Goal: Task Accomplishment & Management: Use online tool/utility

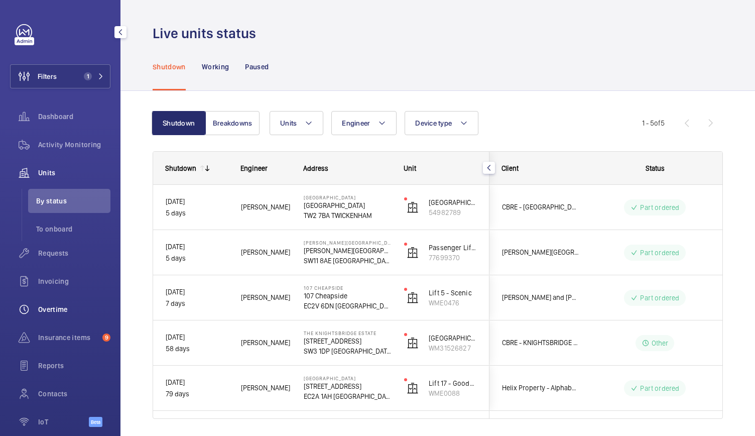
scroll to position [31, 0]
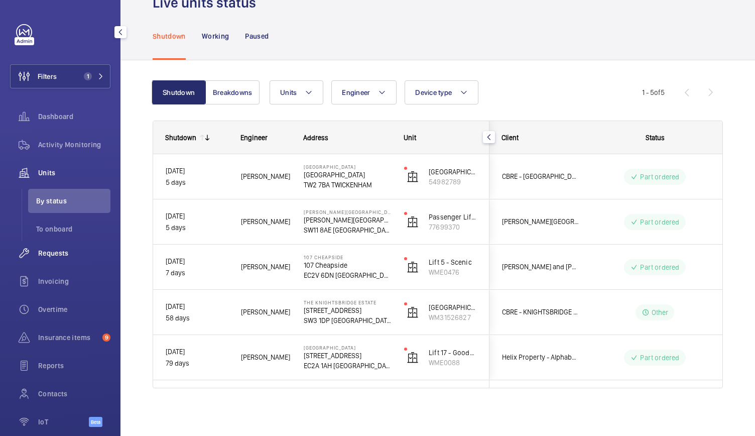
click at [65, 256] on span "Requests" at bounding box center [74, 253] width 72 height 10
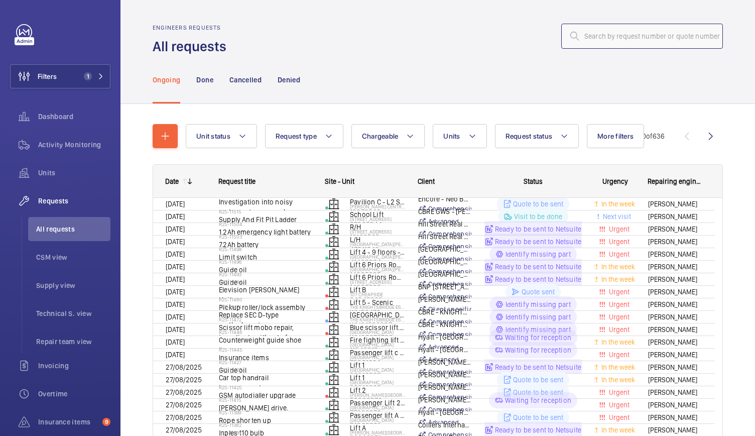
click at [587, 33] on input "text" at bounding box center [642, 36] width 162 height 25
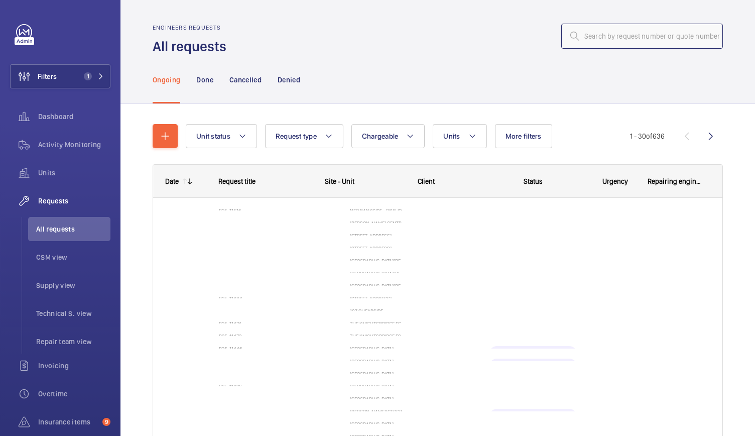
click at [587, 33] on input "text" at bounding box center [642, 36] width 162 height 25
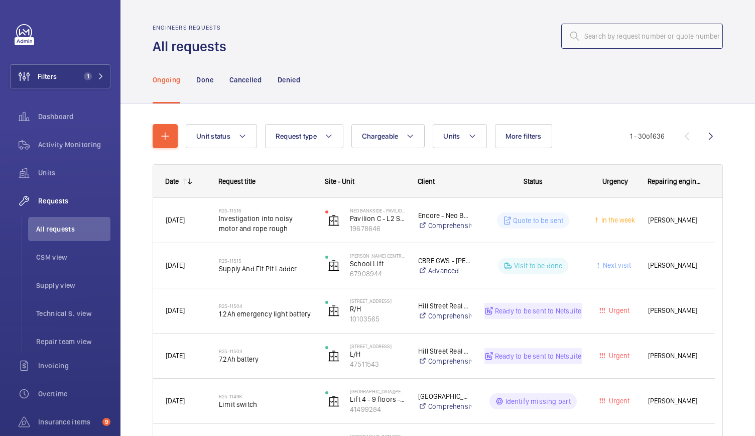
paste input "R25-07839"
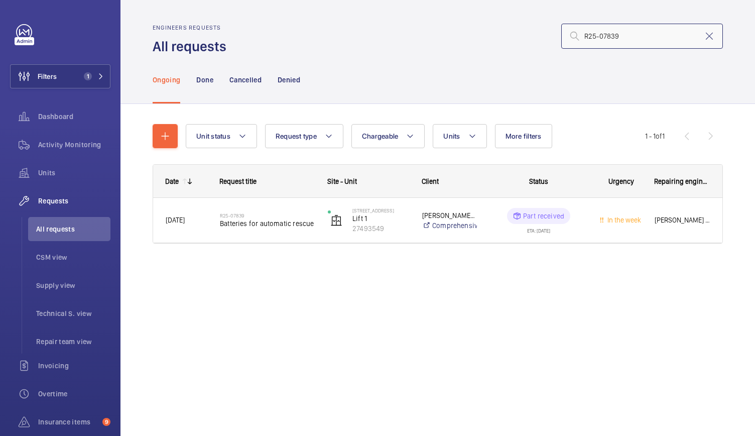
type input "R25-07839"
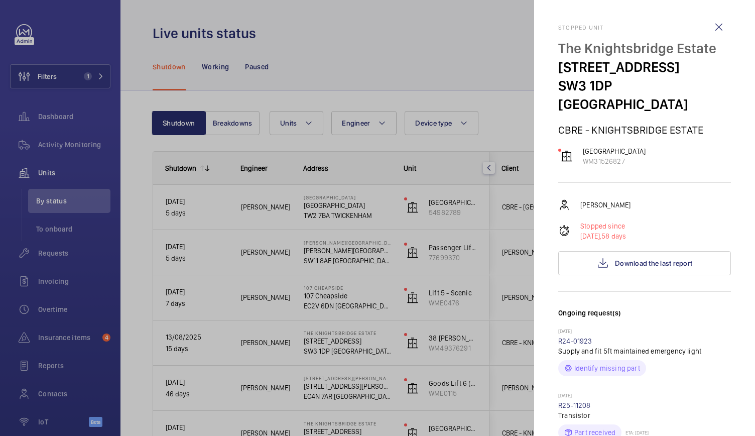
scroll to position [121, 0]
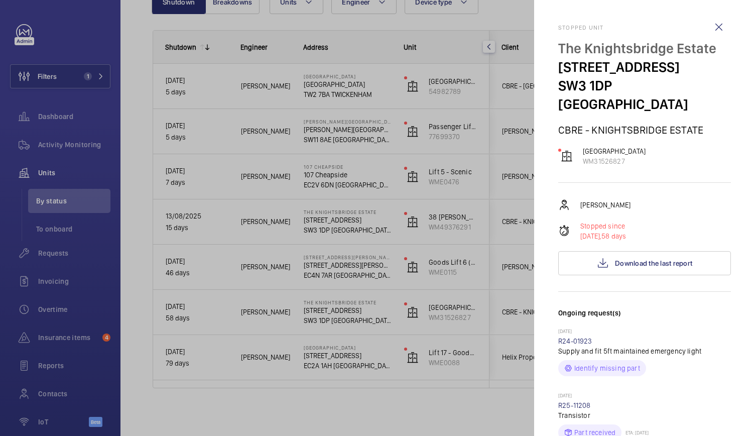
click at [232, 76] on div at bounding box center [377, 218] width 755 height 436
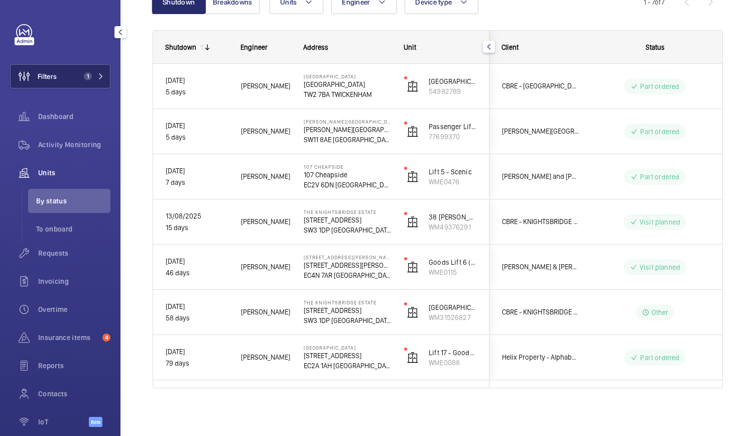
click at [68, 76] on button "Filters 1" at bounding box center [60, 76] width 100 height 24
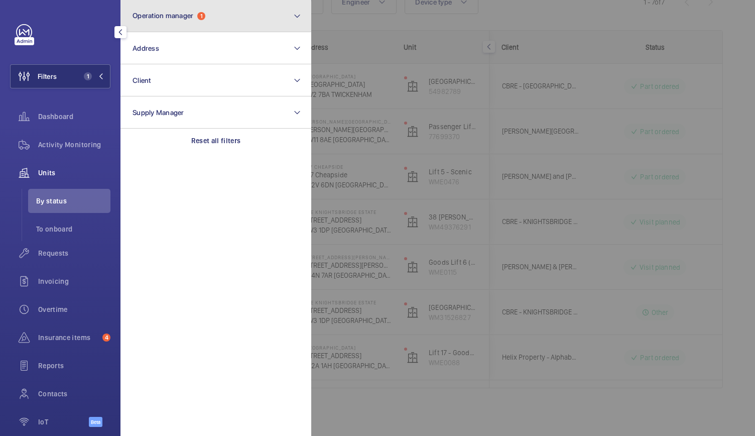
click at [177, 18] on span "Operation manager" at bounding box center [163, 16] width 61 height 8
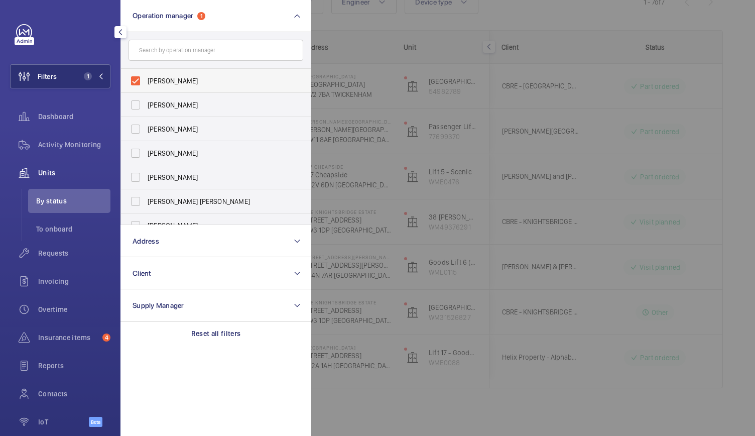
click at [139, 76] on label "[PERSON_NAME]" at bounding box center [208, 81] width 175 height 24
click at [139, 76] on input "[PERSON_NAME]" at bounding box center [136, 81] width 20 height 20
checkbox input "false"
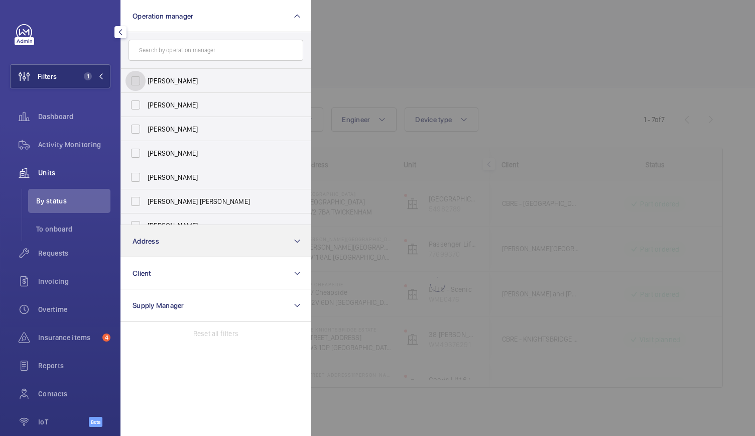
scroll to position [4, 0]
click at [158, 240] on span "Address" at bounding box center [146, 241] width 27 height 8
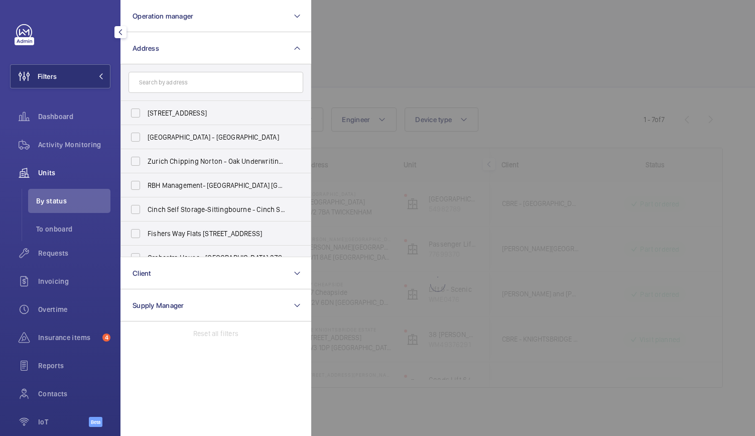
click at [157, 78] on input "text" at bounding box center [216, 82] width 175 height 21
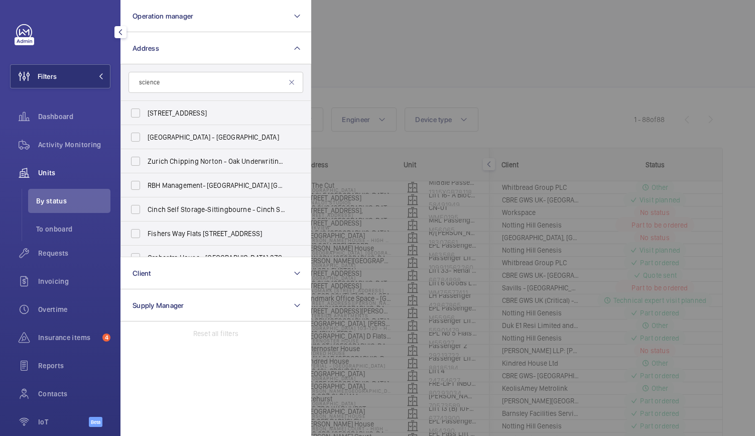
scroll to position [121, 0]
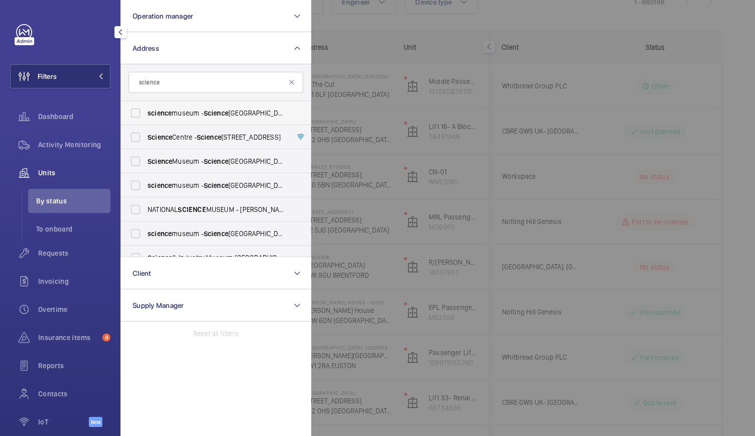
type input "science"
click at [155, 117] on span "science museum - Science Museum, LONDON SW7 2DD" at bounding box center [217, 113] width 138 height 10
click at [146, 117] on input "science museum - Science Museum, LONDON SW7 2DD" at bounding box center [136, 113] width 20 height 20
checkbox input "true"
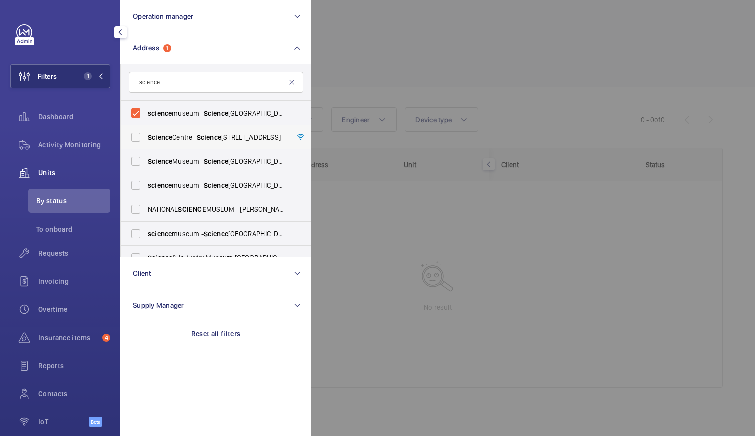
click at [134, 140] on label "Science Centre - Science Centre,, LONDON N7 8DB" at bounding box center [208, 137] width 175 height 24
click at [134, 140] on input "Science Centre - Science Centre,, LONDON N7 8DB" at bounding box center [136, 137] width 20 height 20
checkbox input "true"
click at [343, 50] on div at bounding box center [688, 218] width 755 height 436
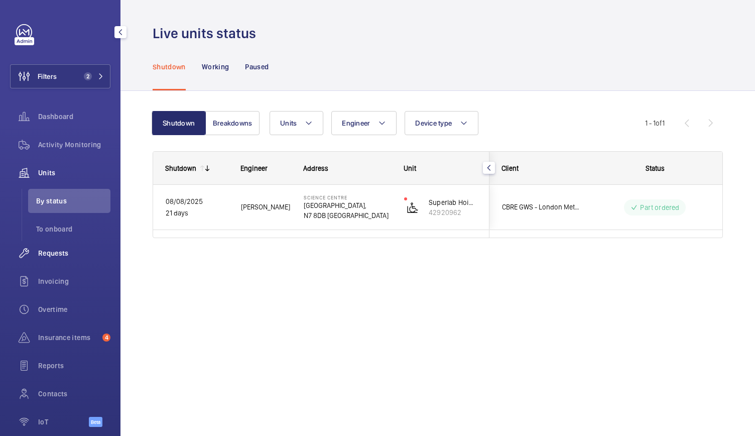
click at [61, 253] on span "Requests" at bounding box center [74, 253] width 72 height 10
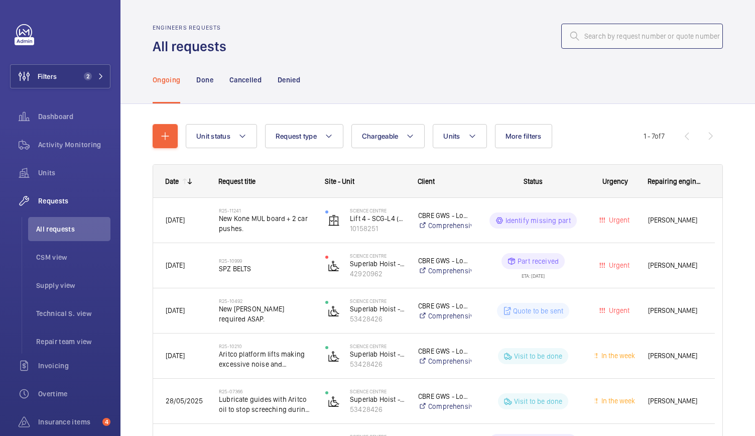
click at [615, 31] on input "text" at bounding box center [642, 36] width 162 height 25
click at [625, 42] on input "text" at bounding box center [642, 36] width 162 height 25
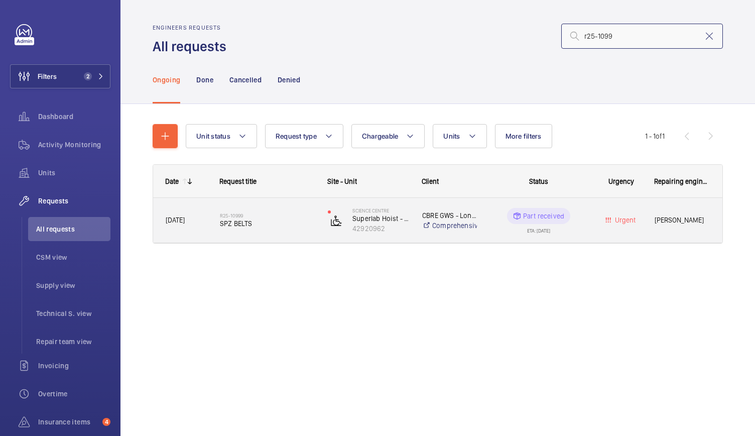
type input "r25-1099"
click at [314, 228] on div "R25-10999 SPZ BELTS" at bounding box center [267, 220] width 95 height 29
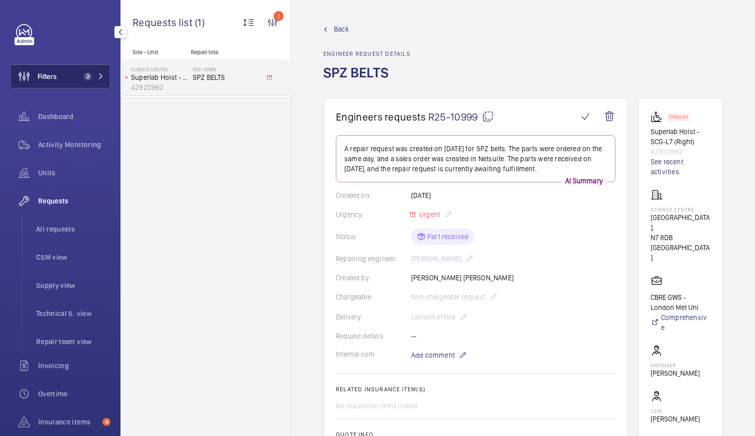
click at [67, 72] on button "Filters 2" at bounding box center [60, 76] width 100 height 24
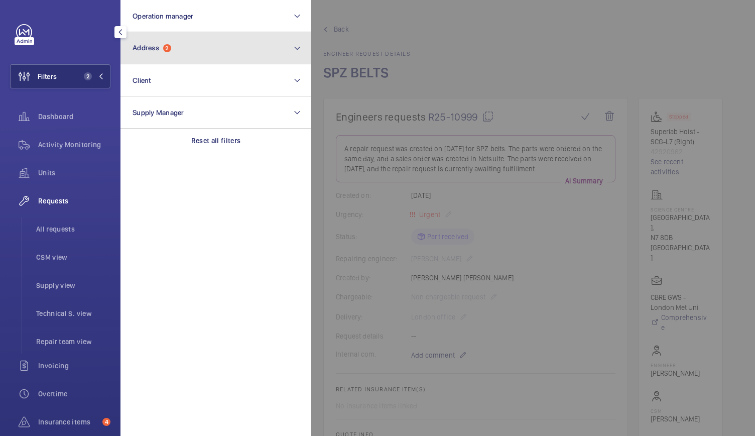
click at [157, 57] on button "Address 2" at bounding box center [216, 48] width 191 height 32
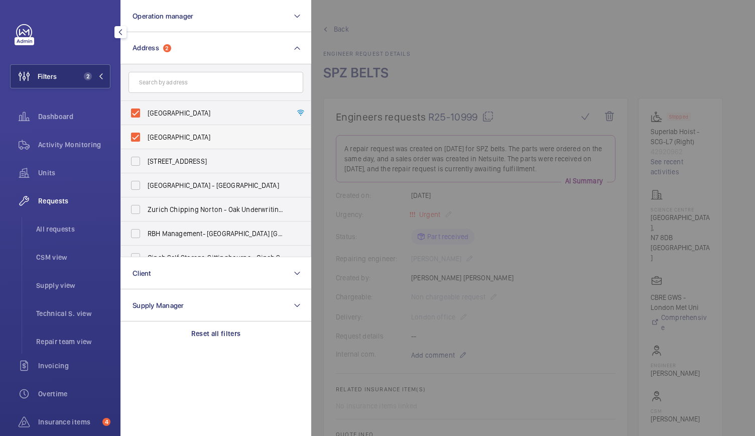
click at [137, 130] on label "science museum - Science Museum, LONDON SW7 2DD" at bounding box center [208, 137] width 175 height 24
click at [137, 130] on input "science museum - Science Museum, LONDON SW7 2DD" at bounding box center [136, 137] width 20 height 20
checkbox input "false"
click at [137, 115] on label "Science Centre - Science Centre,, LONDON N7 8DB" at bounding box center [208, 113] width 175 height 24
click at [137, 115] on input "Science Centre - Science Centre,, LONDON N7 8DB" at bounding box center [136, 113] width 20 height 20
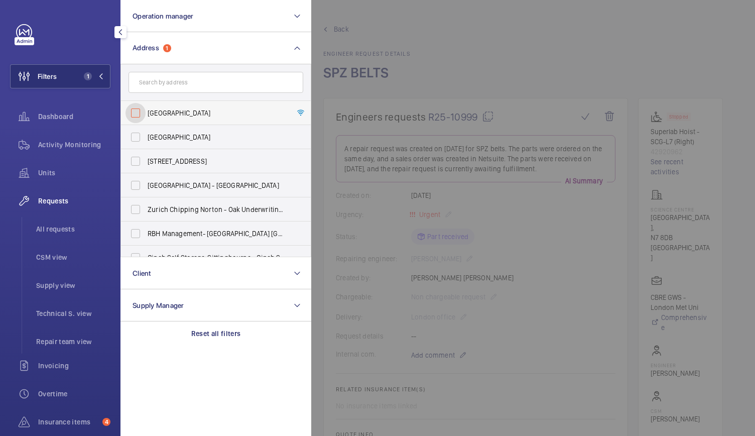
checkbox input "false"
click at [452, 101] on div at bounding box center [688, 218] width 755 height 436
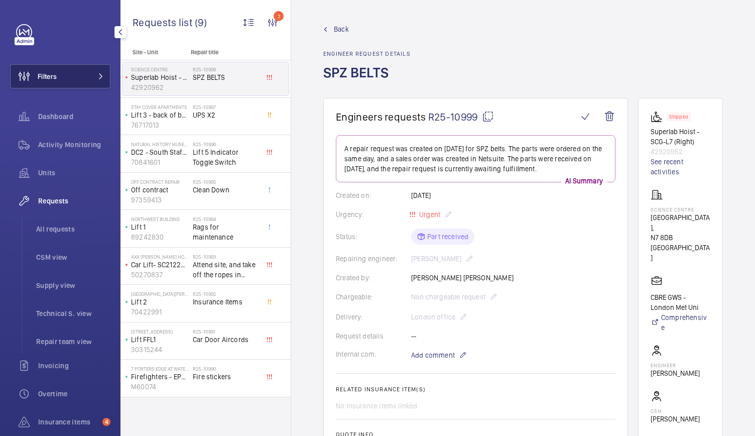
click at [62, 79] on button "Filters" at bounding box center [60, 76] width 100 height 24
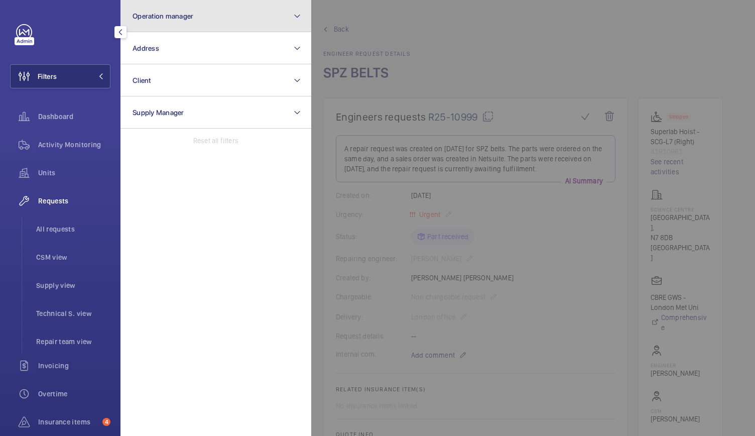
click at [179, 10] on button "Operation manager" at bounding box center [216, 16] width 191 height 32
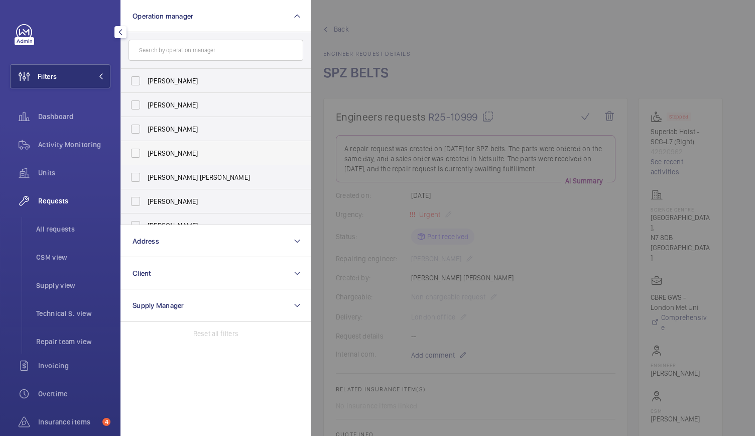
scroll to position [37, 0]
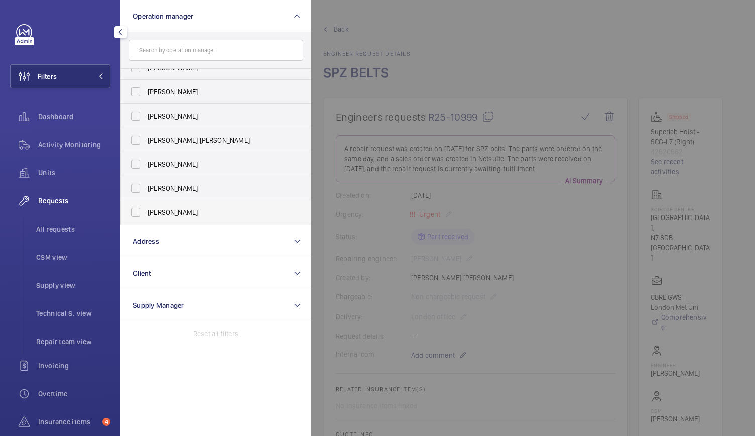
click at [137, 212] on label "[PERSON_NAME]" at bounding box center [208, 212] width 175 height 24
click at [137, 212] on input "[PERSON_NAME]" at bounding box center [136, 212] width 20 height 20
checkbox input "true"
click at [44, 166] on div "Units" at bounding box center [60, 173] width 100 height 24
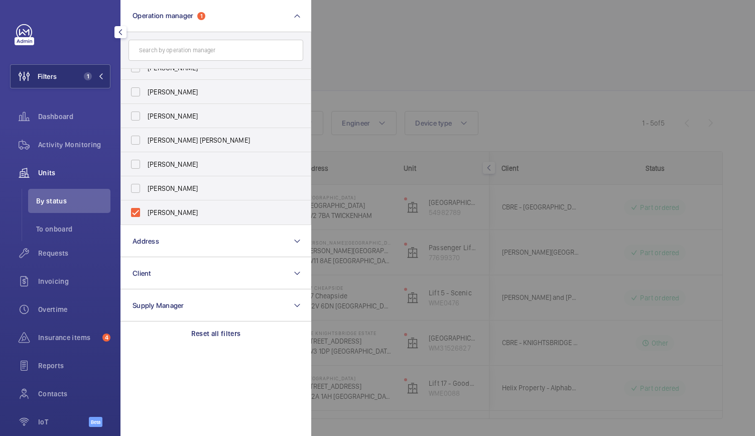
click at [418, 87] on div at bounding box center [688, 218] width 755 height 436
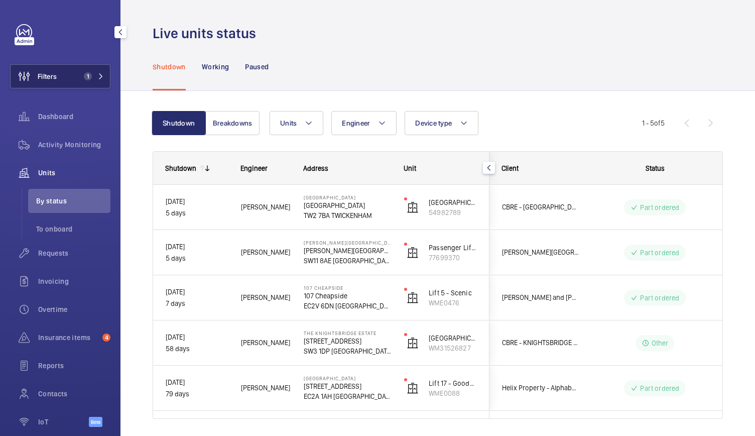
click at [85, 74] on span "1" at bounding box center [88, 76] width 8 height 8
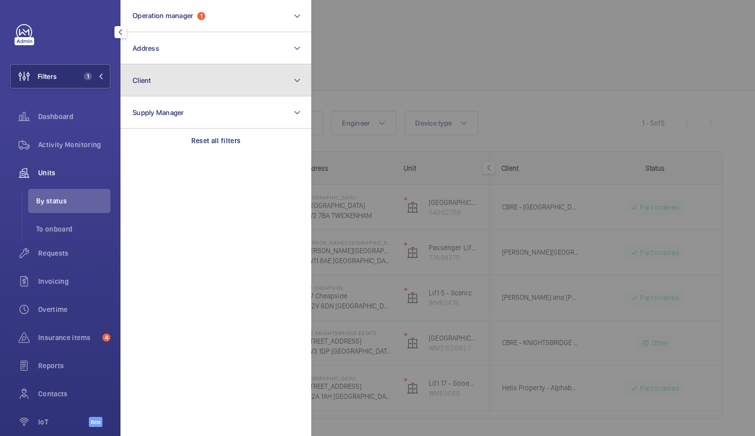
click at [171, 91] on button "Client" at bounding box center [216, 80] width 191 height 32
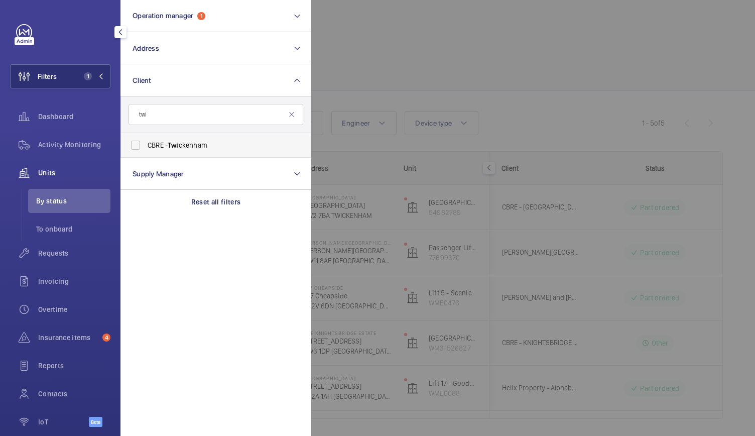
type input "twi"
click at [173, 148] on span "Twi" at bounding box center [173, 145] width 11 height 8
click at [146, 148] on input "CBRE - Twi ckenham" at bounding box center [136, 145] width 20 height 20
checkbox input "true"
click at [372, 83] on div at bounding box center [688, 218] width 755 height 436
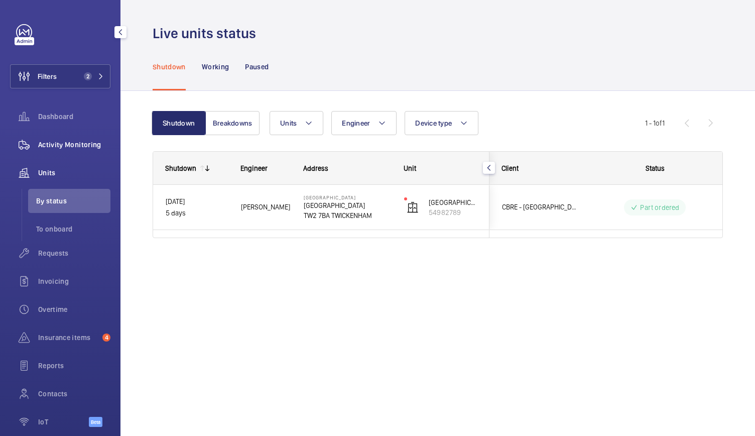
click at [56, 141] on span "Activity Monitoring" at bounding box center [74, 145] width 72 height 10
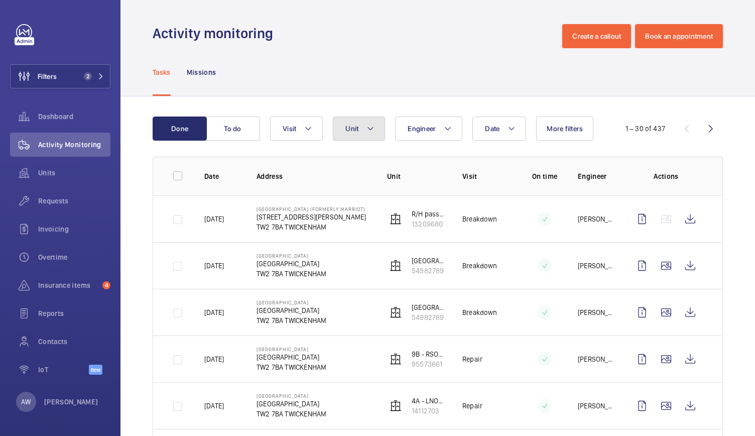
click at [355, 125] on span "Unit" at bounding box center [351, 129] width 13 height 8
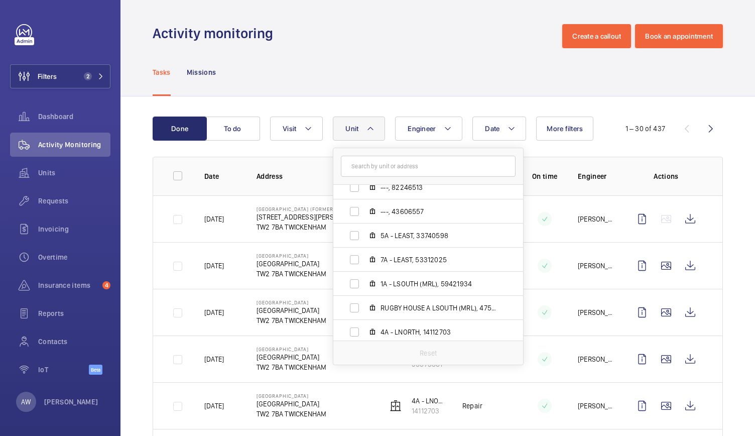
scroll to position [348, 0]
click at [396, 240] on label "5A - LEAST, 33740598" at bounding box center [420, 235] width 174 height 24
click at [365, 240] on input "5A - LEAST, 33740598" at bounding box center [354, 235] width 20 height 20
checkbox input "true"
click at [302, 226] on p "TW2 7BA TWICKENHAM" at bounding box center [292, 227] width 70 height 10
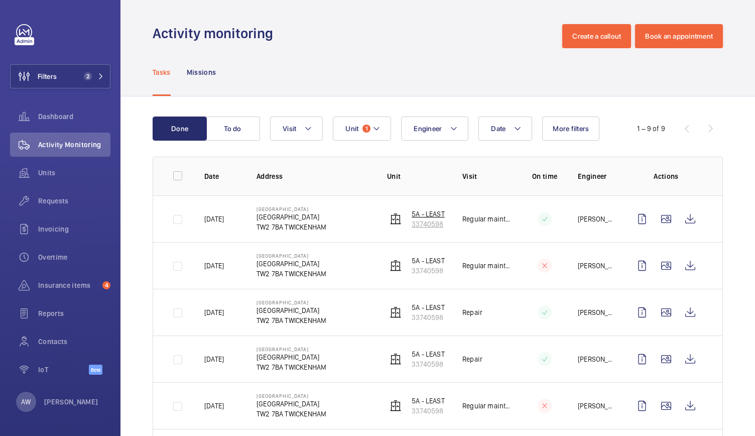
click at [407, 212] on wm-front-device-cell "5A - LEAST 33740598" at bounding box center [416, 219] width 58 height 20
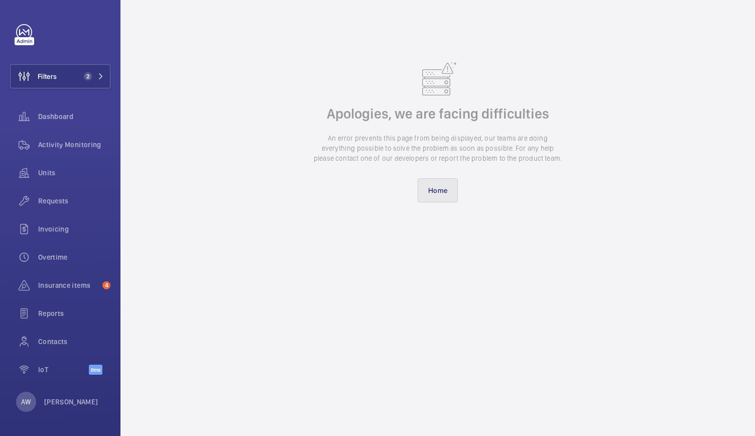
click at [432, 191] on link "Home" at bounding box center [438, 190] width 40 height 24
click at [82, 144] on span "Activity Monitoring" at bounding box center [74, 145] width 72 height 10
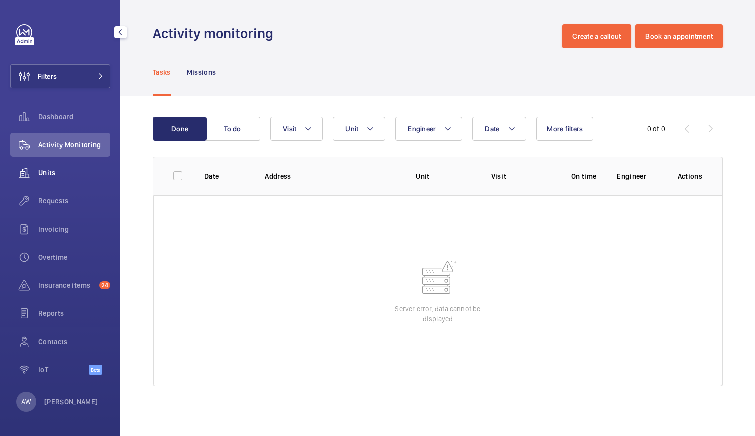
click at [47, 176] on span "Units" at bounding box center [74, 173] width 72 height 10
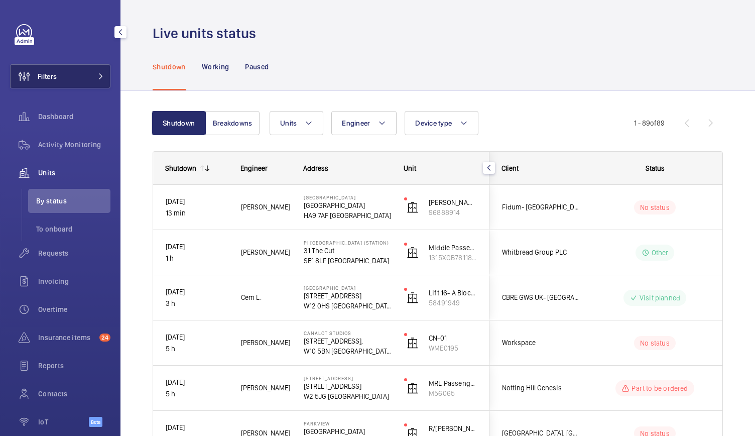
click at [63, 70] on button "Filters" at bounding box center [60, 76] width 100 height 24
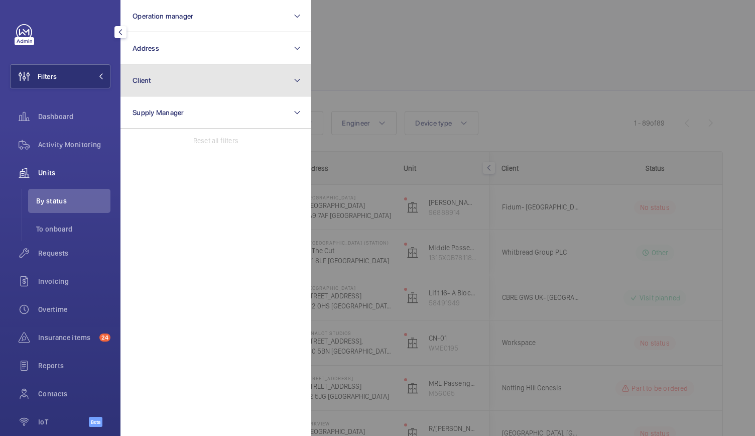
click at [167, 80] on button "Client" at bounding box center [216, 80] width 191 height 32
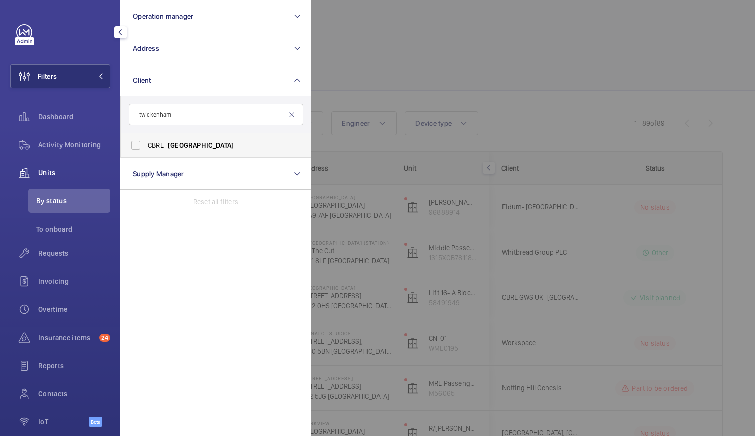
type input "twickenham"
click at [180, 149] on span "CBRE - Twickenham" at bounding box center [217, 145] width 138 height 10
click at [146, 149] on input "CBRE - Twickenham" at bounding box center [136, 145] width 20 height 20
checkbox input "true"
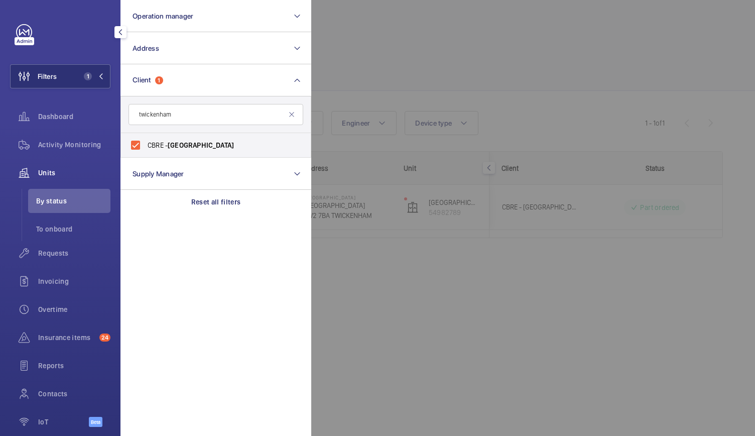
click at [402, 76] on div at bounding box center [688, 218] width 755 height 436
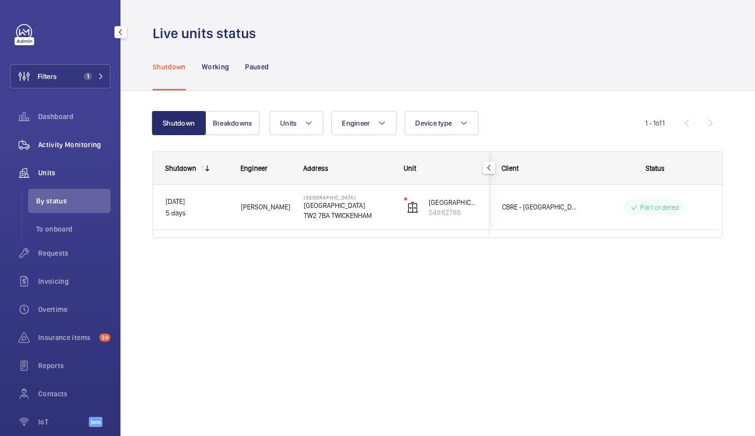
click at [96, 150] on div "Activity Monitoring" at bounding box center [60, 145] width 100 height 24
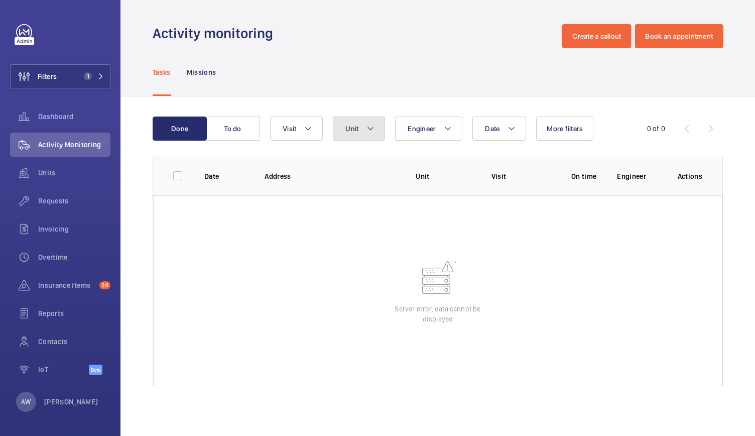
click at [374, 126] on mat-icon at bounding box center [371, 129] width 8 height 12
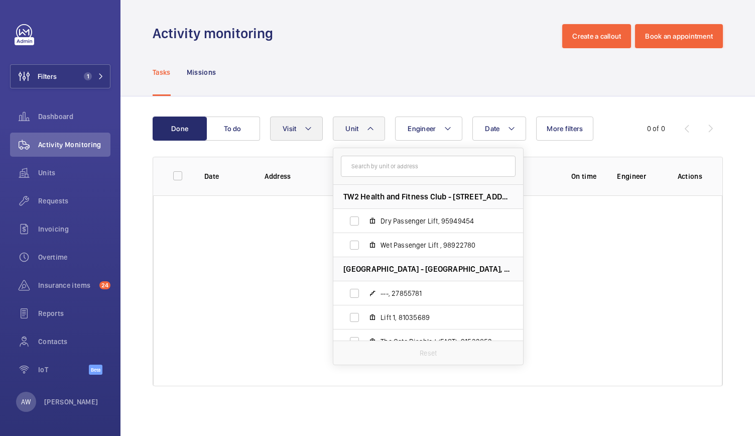
click at [284, 116] on div "Done To do Date Engineer Unit TW2 Health and Fitness Club - 196 Whitton Road, T…" at bounding box center [438, 253] width 635 height 314
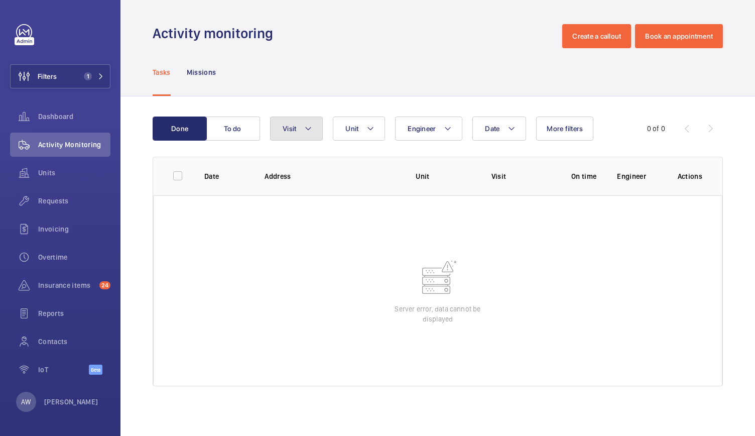
click at [284, 125] on span "Visit" at bounding box center [290, 129] width 14 height 8
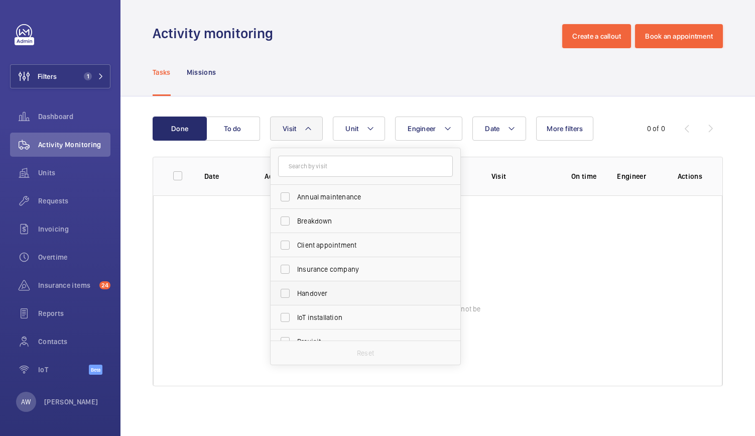
scroll to position [158, 0]
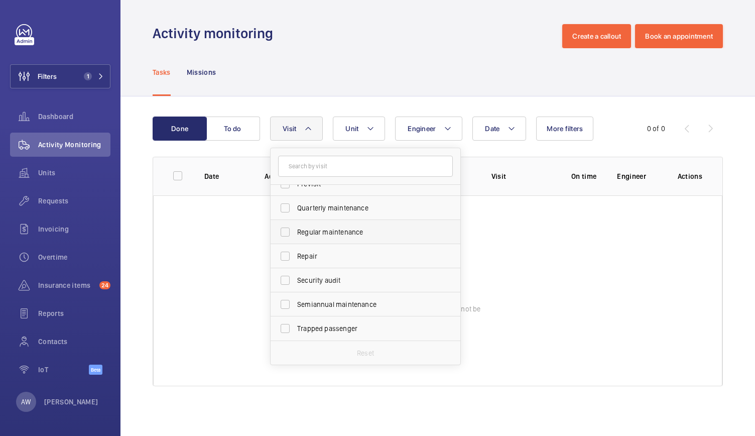
click at [286, 234] on label "Regular maintenance" at bounding box center [358, 232] width 175 height 24
click at [286, 234] on input "Regular maintenance" at bounding box center [285, 232] width 20 height 20
checkbox input "true"
click at [331, 57] on div "Tasks Missions" at bounding box center [438, 72] width 570 height 48
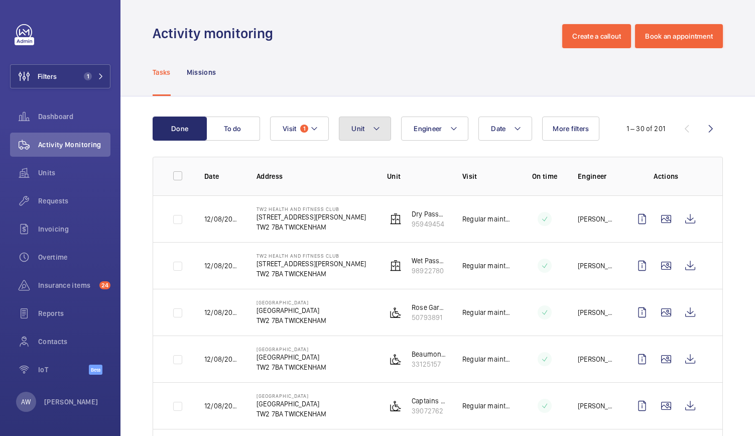
click at [370, 140] on button "Unit" at bounding box center [365, 129] width 52 height 24
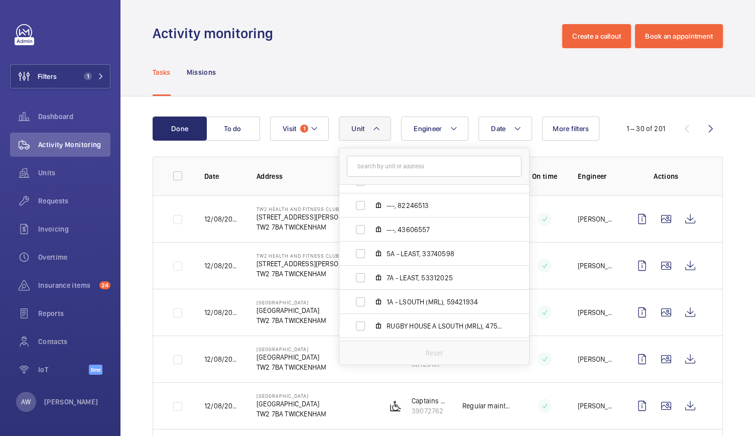
scroll to position [328, 0]
click at [274, 346] on p "Twickenham Stadium" at bounding box center [292, 349] width 70 height 6
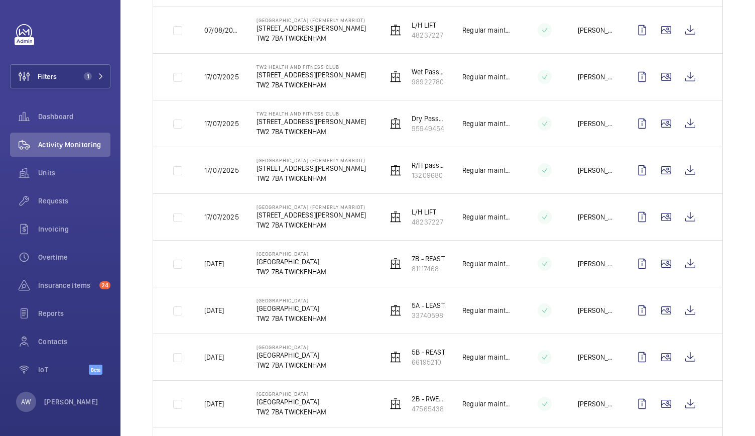
scroll to position [610, 0]
click at [423, 306] on p "5A - LEAST" at bounding box center [428, 305] width 33 height 10
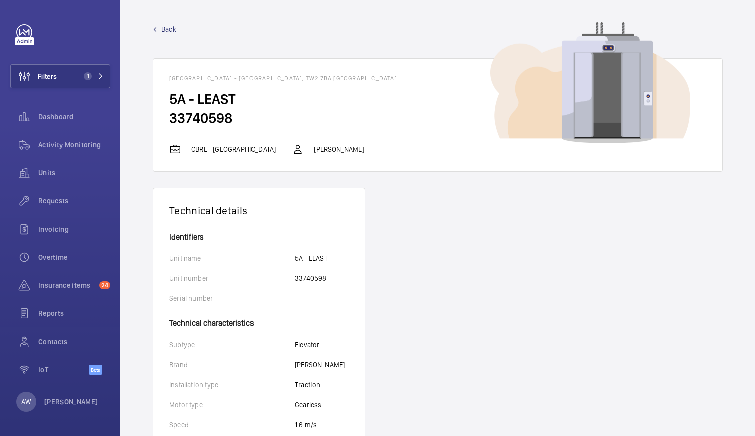
click at [171, 30] on span "Back" at bounding box center [168, 29] width 15 height 10
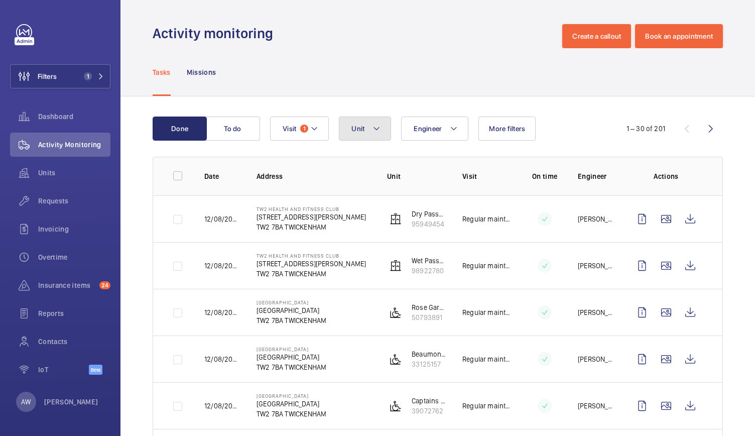
click at [381, 134] on button "Unit" at bounding box center [365, 129] width 52 height 24
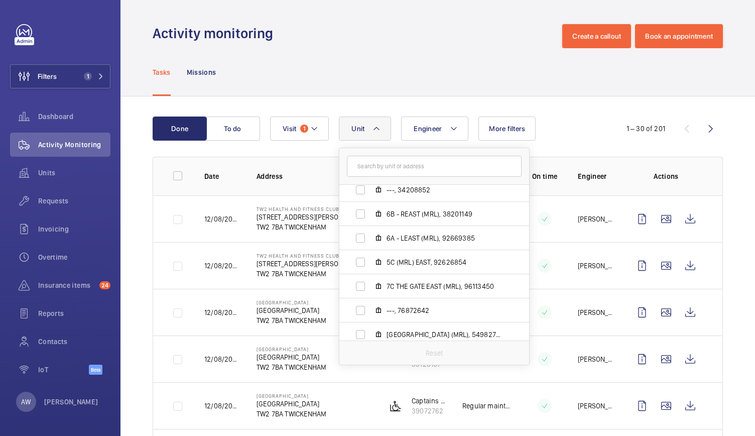
scroll to position [562, 0]
click at [415, 268] on label "5C (MRL) EAST, 92626854" at bounding box center [426, 262] width 174 height 24
click at [371, 268] on input "5C (MRL) EAST, 92626854" at bounding box center [361, 262] width 20 height 20
checkbox input "true"
click at [265, 375] on td "Twickenham Stadium Twickenham Stadium TW2 7BA TWICKENHAM" at bounding box center [306, 358] width 131 height 47
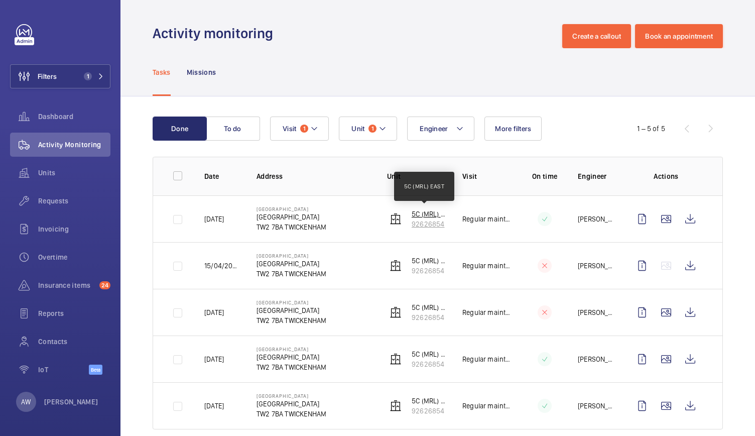
click at [416, 214] on p "5C (MRL) EAST" at bounding box center [429, 214] width 35 height 10
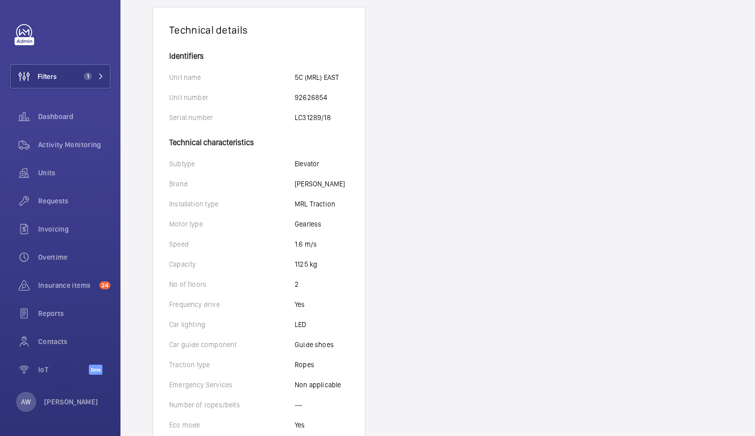
scroll to position [217, 0]
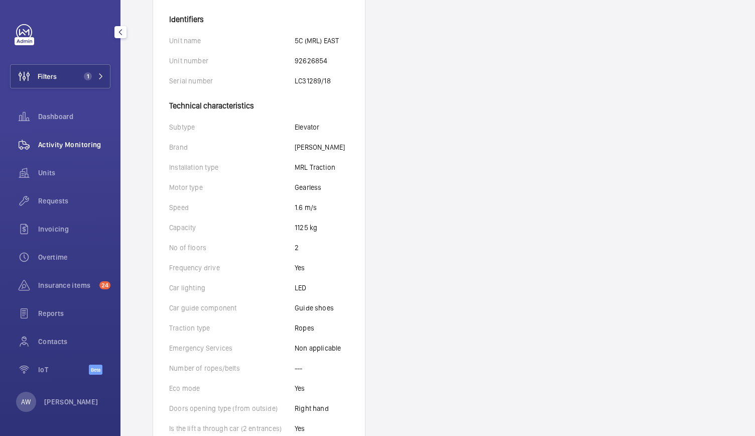
click at [99, 152] on div "Activity Monitoring" at bounding box center [60, 145] width 100 height 24
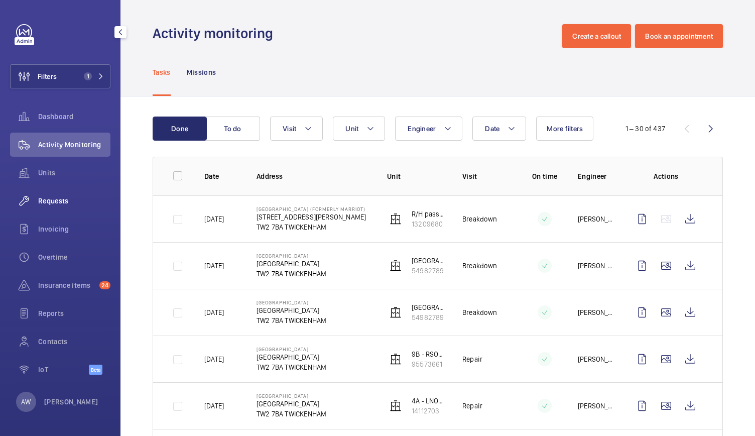
click at [50, 208] on div "Requests" at bounding box center [60, 201] width 100 height 24
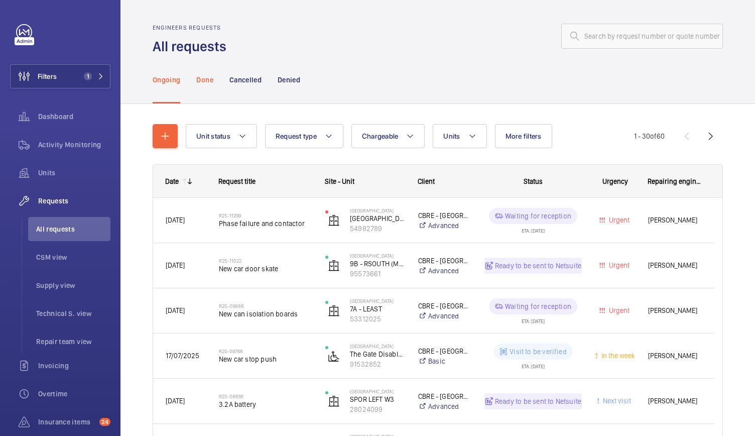
click at [208, 74] on div "Done" at bounding box center [204, 80] width 17 height 48
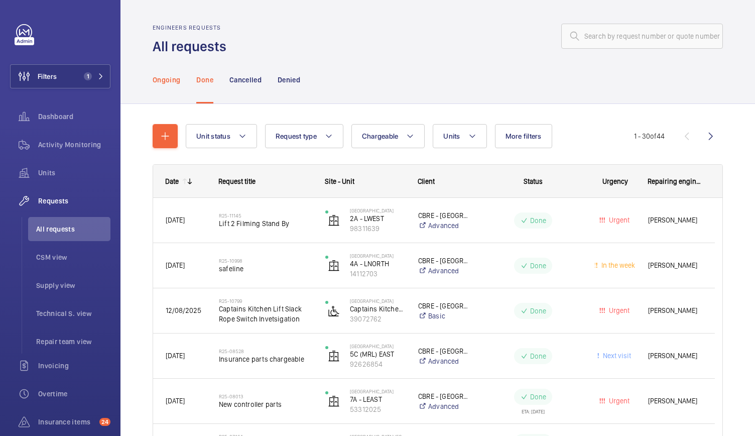
click at [178, 84] on p "Ongoing" at bounding box center [167, 80] width 28 height 10
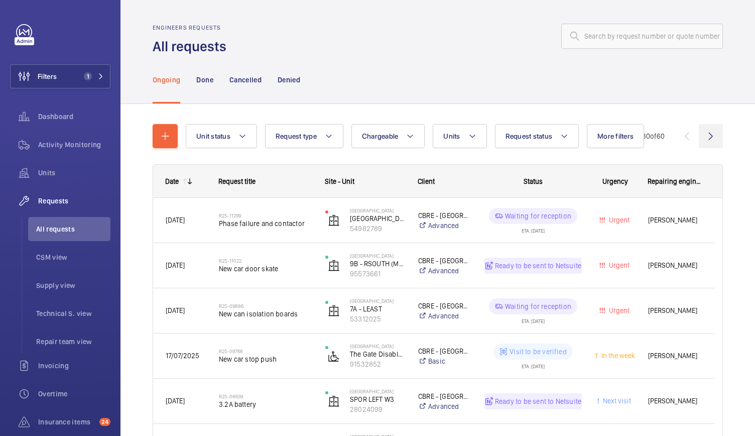
click at [708, 139] on wm-front-icon-button at bounding box center [711, 136] width 24 height 24
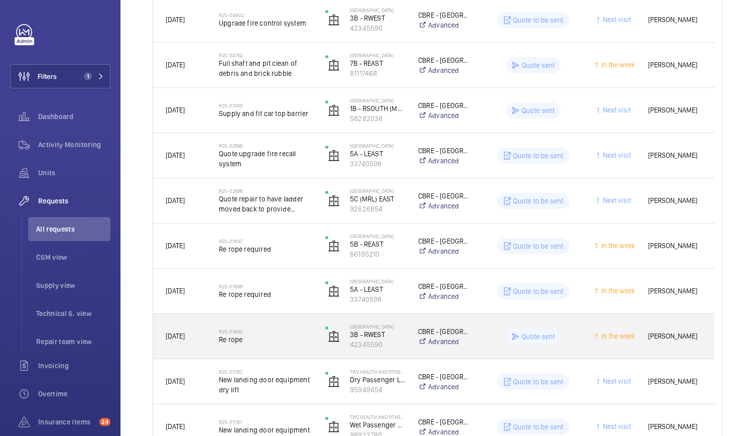
scroll to position [368, 0]
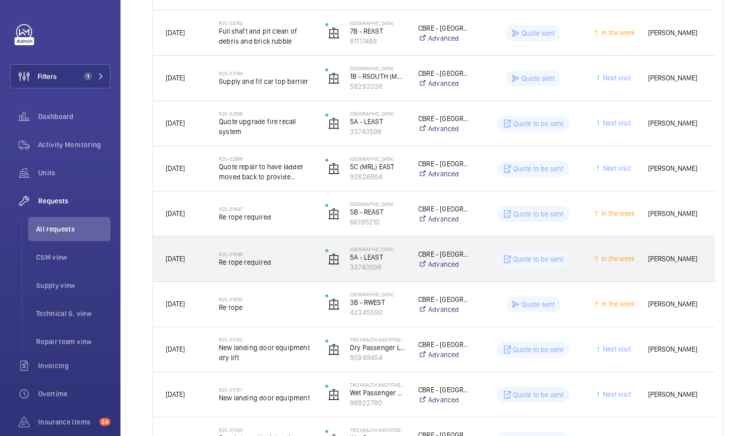
click at [308, 266] on span "Re rope required" at bounding box center [265, 262] width 93 height 10
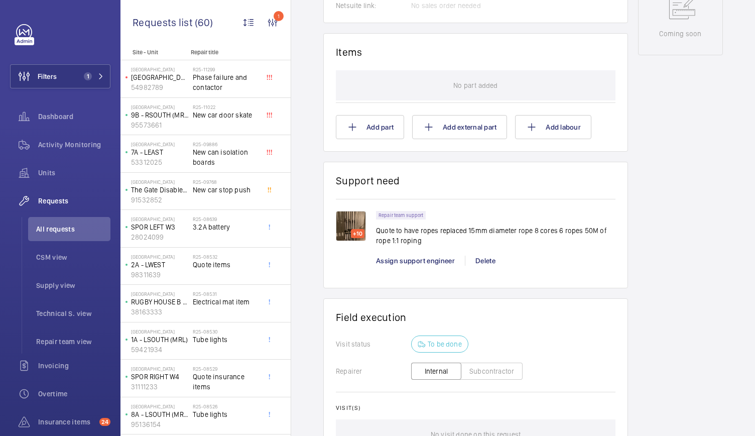
scroll to position [563, 0]
drag, startPoint x: 451, startPoint y: 232, endPoint x: 396, endPoint y: 145, distance: 102.8
click at [396, 145] on wm-front-card "Items No part added Add part Add external part Add labour" at bounding box center [475, 92] width 305 height 119
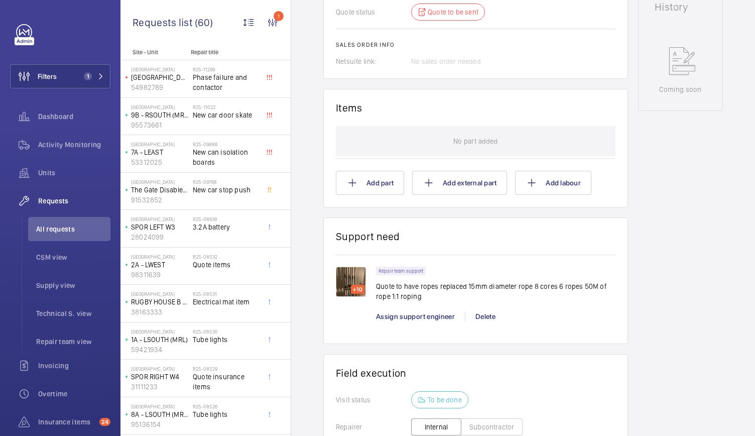
scroll to position [512, 0]
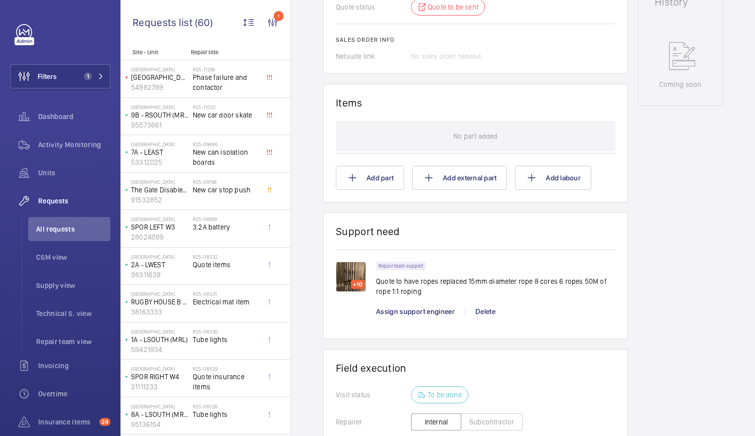
click at [338, 279] on img at bounding box center [351, 277] width 30 height 30
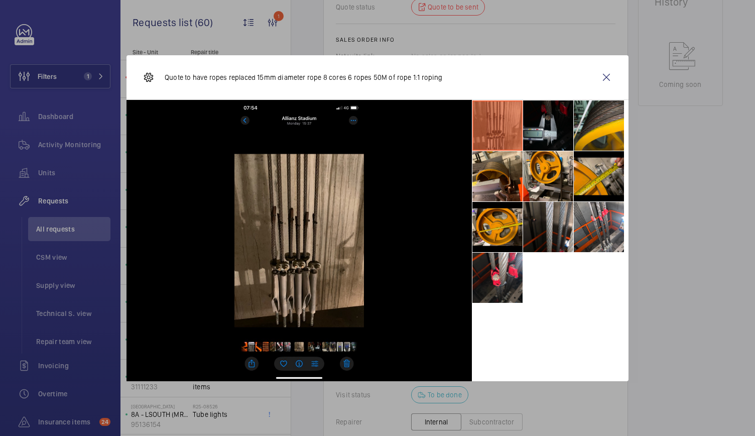
click at [556, 137] on li at bounding box center [548, 125] width 50 height 50
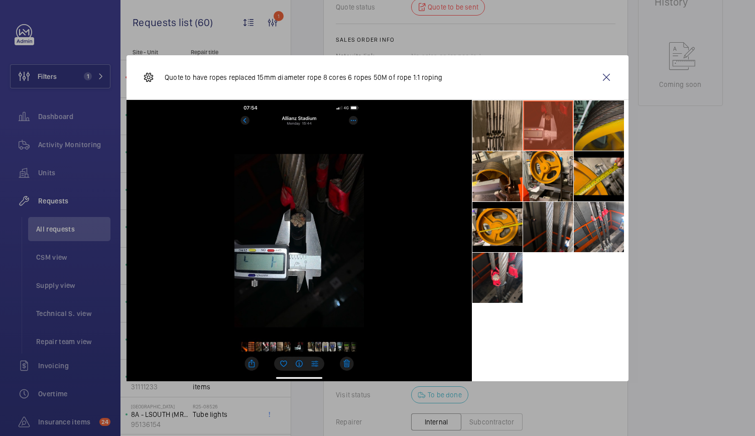
click at [593, 129] on li at bounding box center [599, 125] width 50 height 50
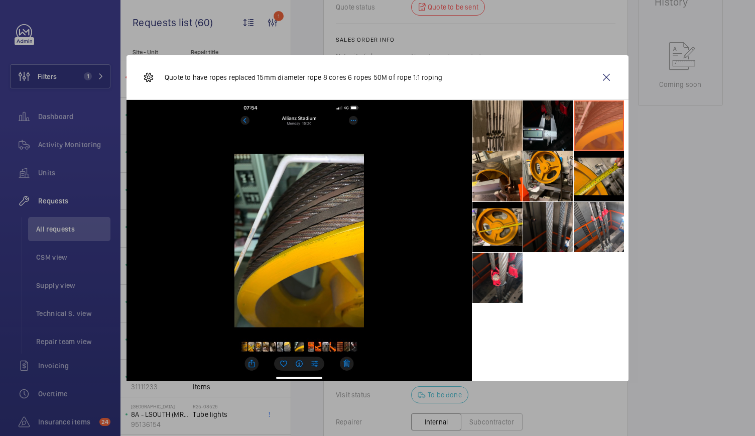
click at [536, 229] on li at bounding box center [548, 227] width 50 height 50
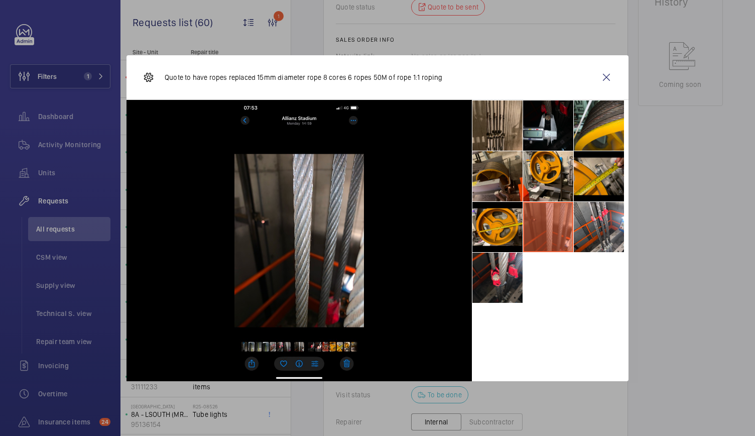
click at [507, 171] on li at bounding box center [498, 176] width 50 height 50
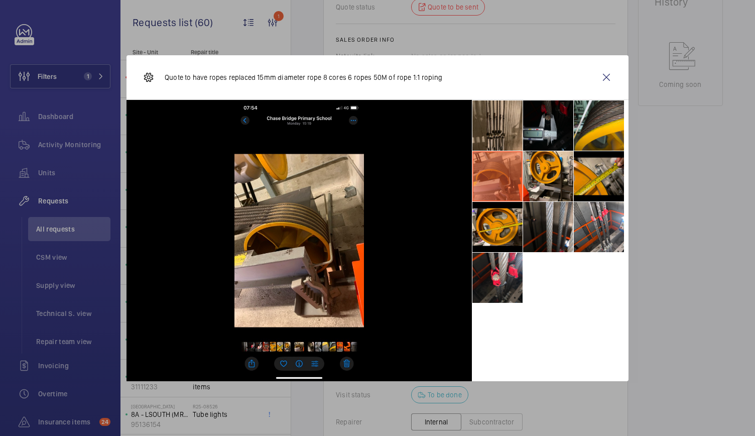
click at [552, 129] on li at bounding box center [548, 125] width 50 height 50
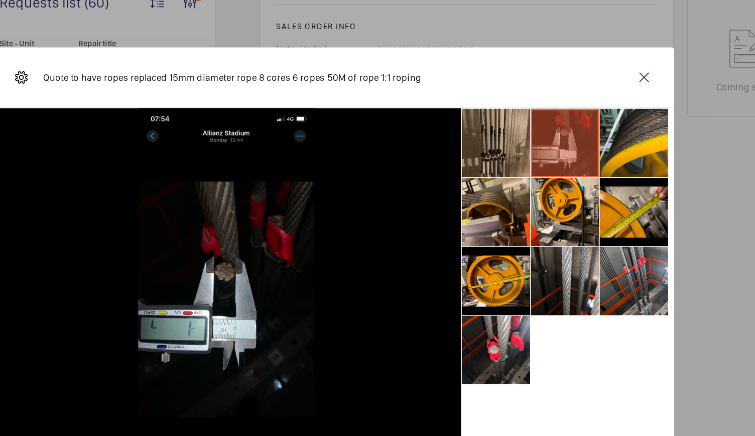
click at [593, 227] on li at bounding box center [599, 227] width 50 height 50
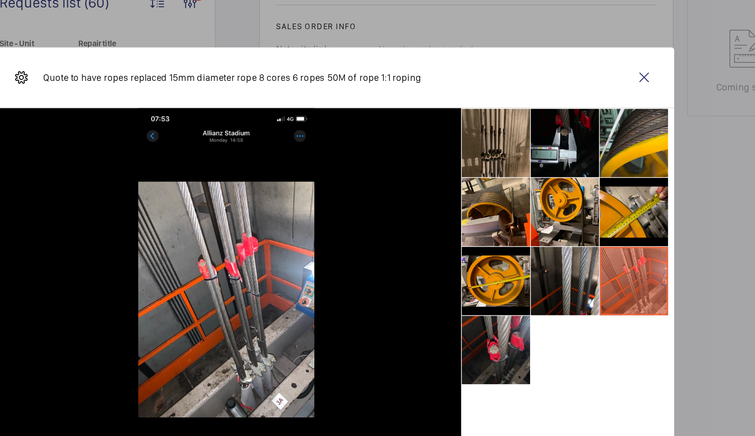
click at [504, 281] on li at bounding box center [498, 278] width 50 height 50
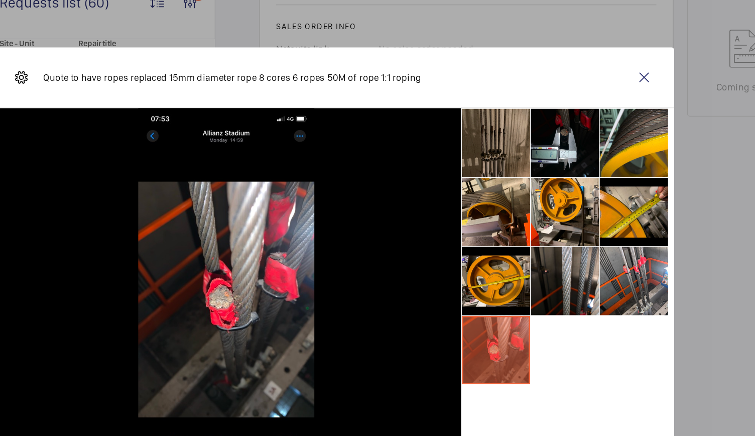
click at [507, 136] on li at bounding box center [498, 125] width 50 height 50
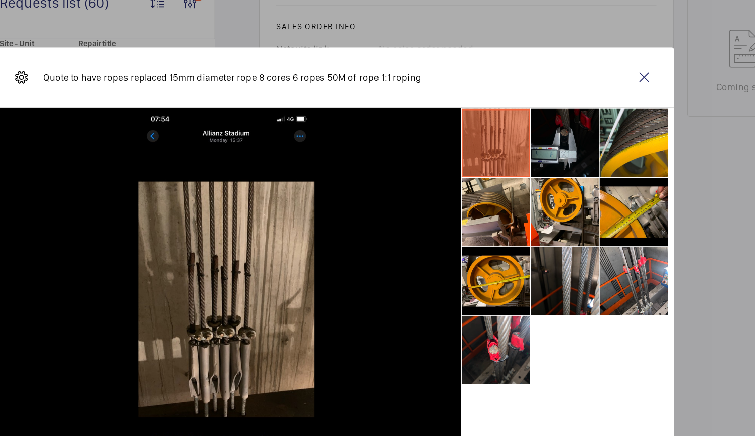
click at [539, 140] on li at bounding box center [548, 125] width 50 height 50
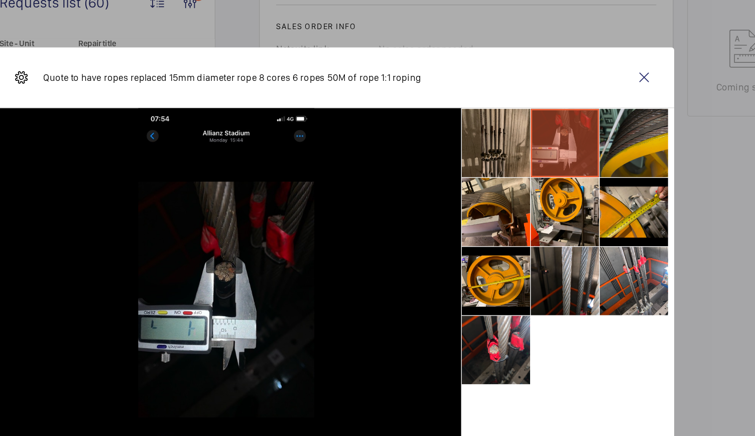
click at [601, 140] on li at bounding box center [599, 125] width 50 height 50
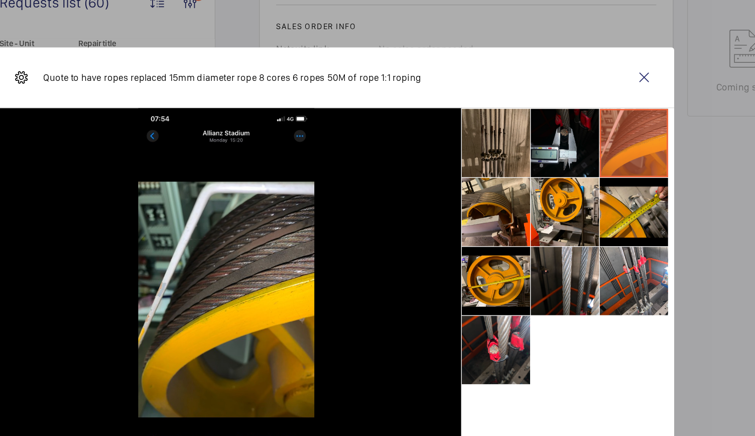
click at [474, 37] on div at bounding box center [377, 218] width 755 height 436
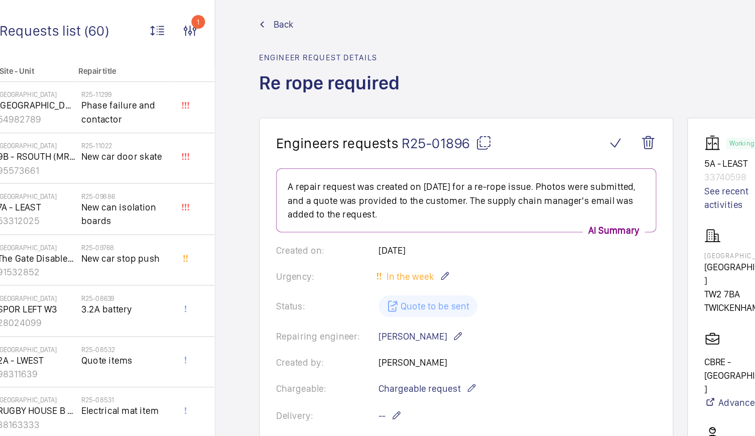
scroll to position [0, 0]
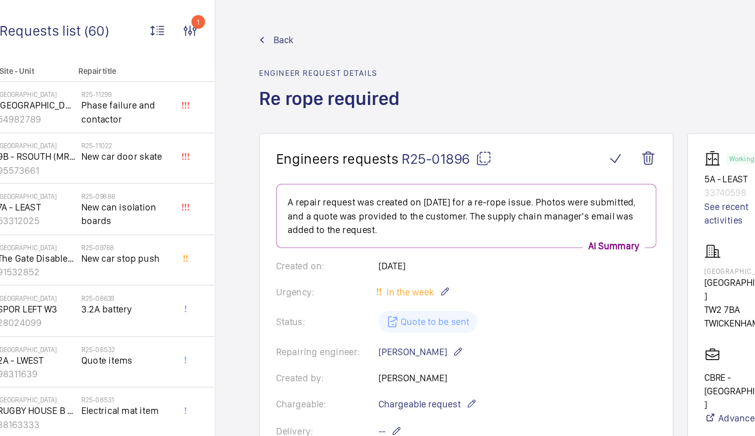
click at [334, 31] on span "Back" at bounding box center [341, 29] width 15 height 10
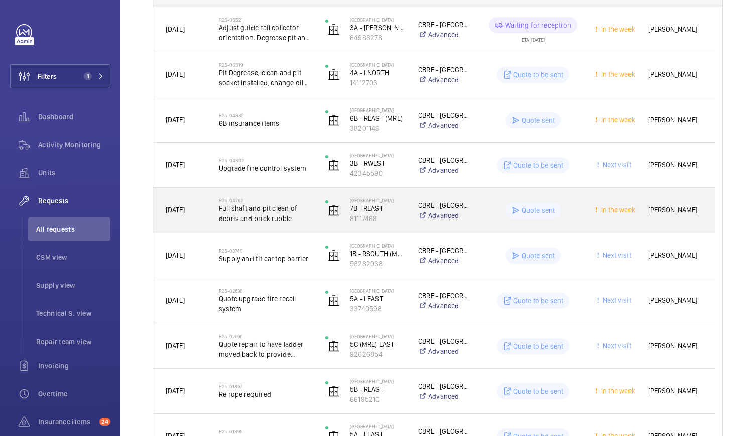
scroll to position [288, 0]
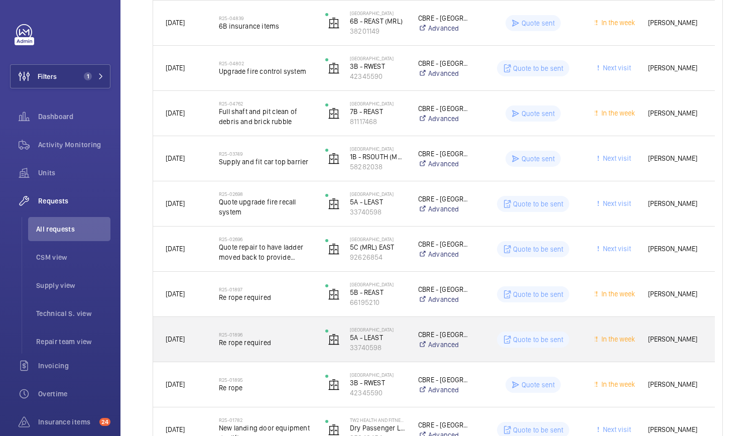
click at [302, 346] on span "Re rope required" at bounding box center [265, 342] width 93 height 10
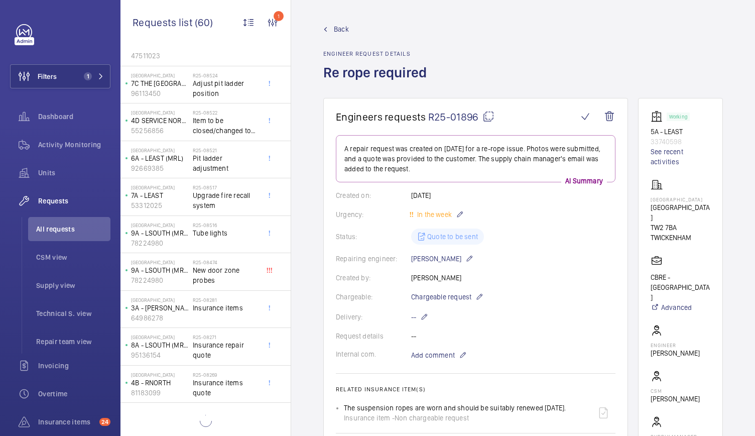
scroll to position [8, 0]
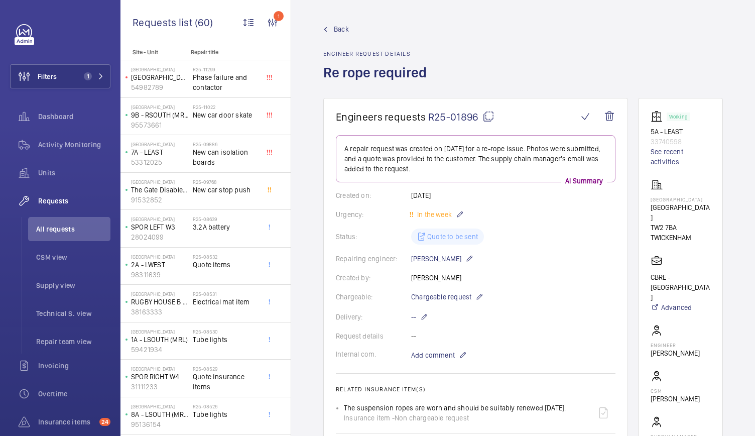
click at [349, 24] on span "Back" at bounding box center [341, 29] width 15 height 10
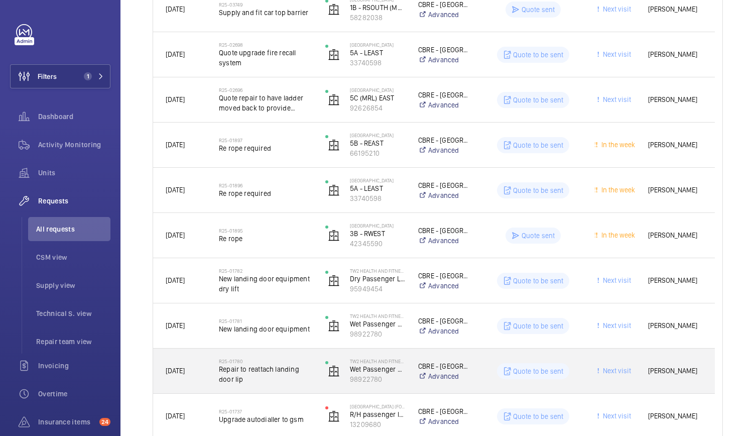
scroll to position [437, 0]
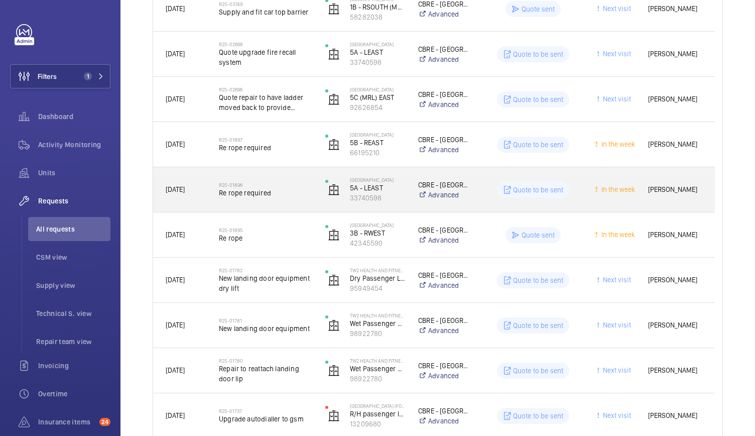
click at [307, 197] on div "R25-01896 Re rope required" at bounding box center [265, 189] width 93 height 29
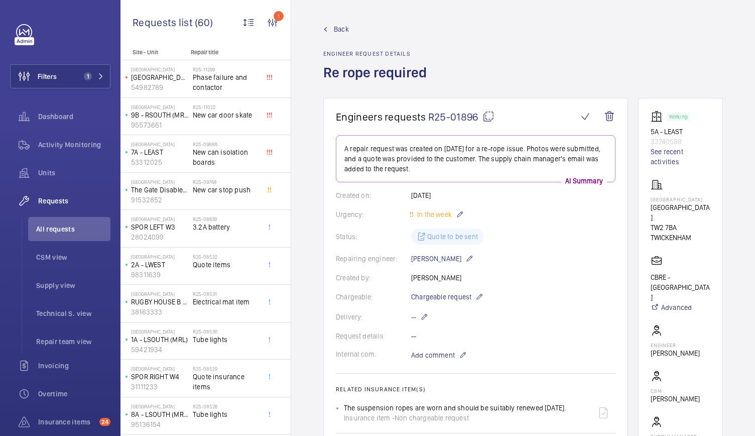
click at [338, 28] on span "Back" at bounding box center [341, 29] width 15 height 10
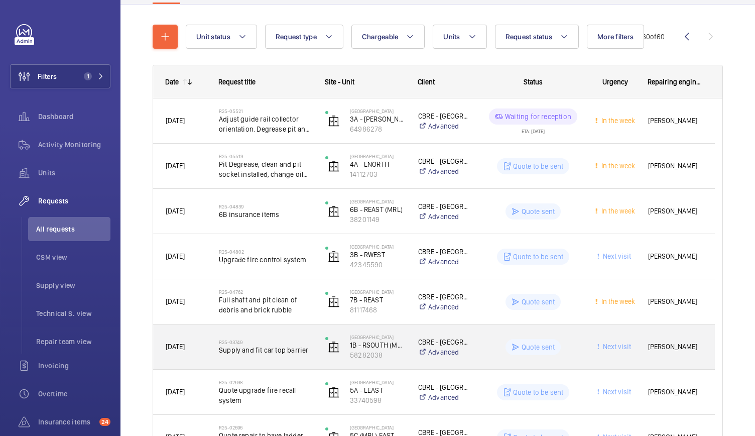
scroll to position [125, 0]
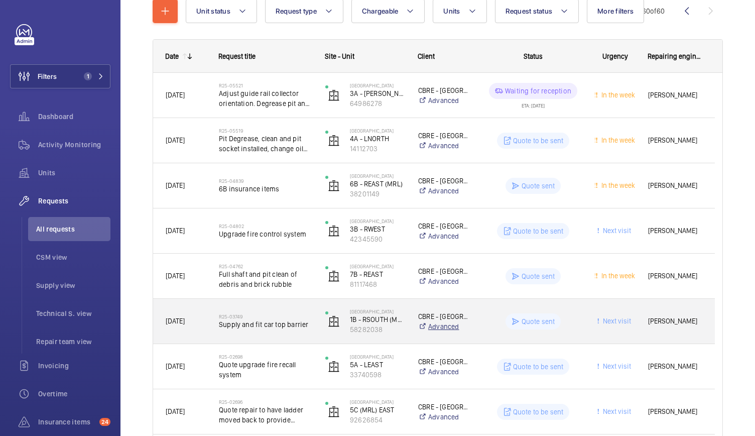
click at [432, 327] on link "Advanced" at bounding box center [444, 326] width 53 height 10
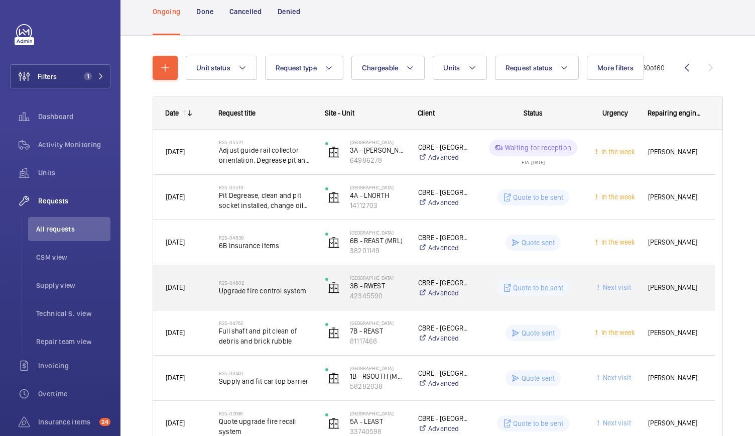
scroll to position [58, 0]
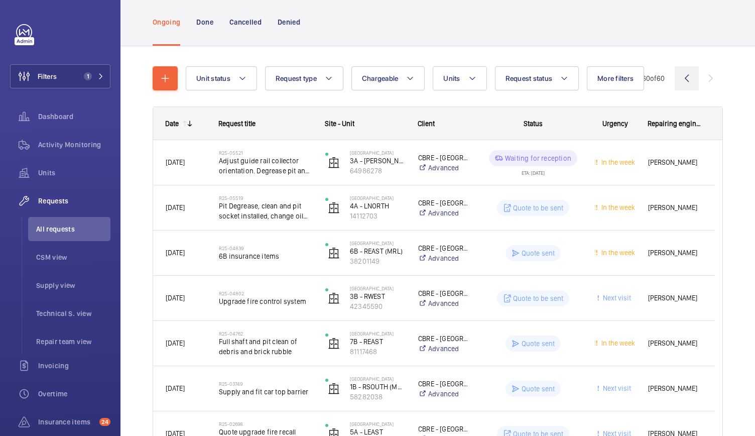
click at [682, 80] on wm-front-icon-button at bounding box center [687, 78] width 24 height 24
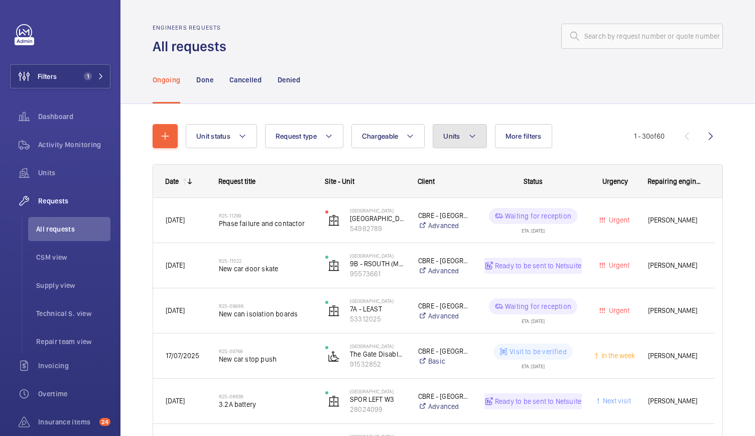
click at [469, 130] on mat-icon at bounding box center [473, 136] width 8 height 12
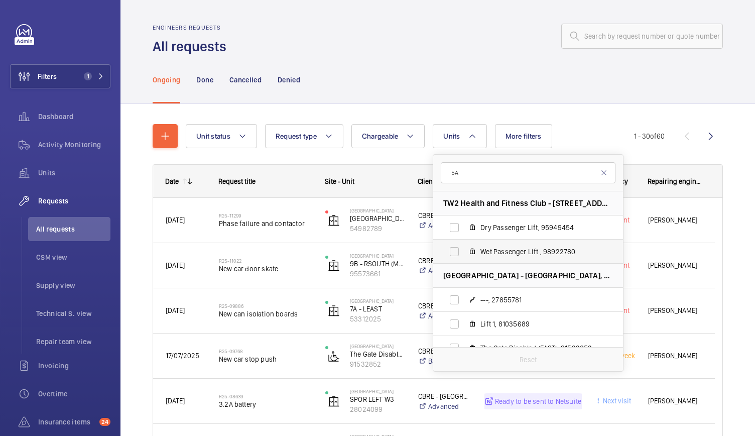
type input "5"
click at [533, 95] on div "Ongoing Done Cancelled Denied" at bounding box center [438, 80] width 570 height 48
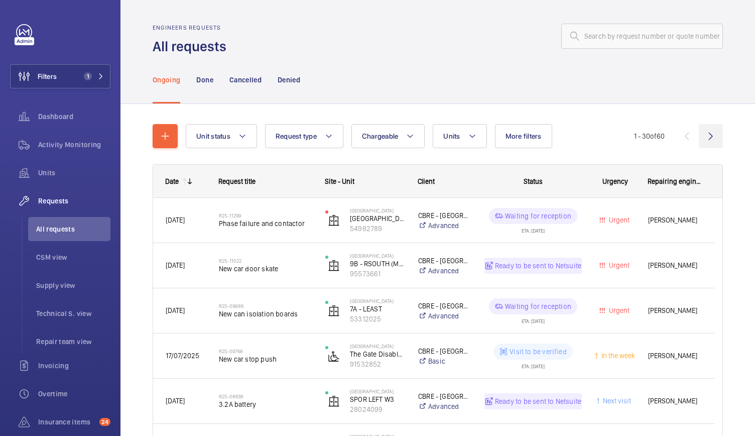
click at [703, 137] on wm-front-icon-button at bounding box center [711, 136] width 24 height 24
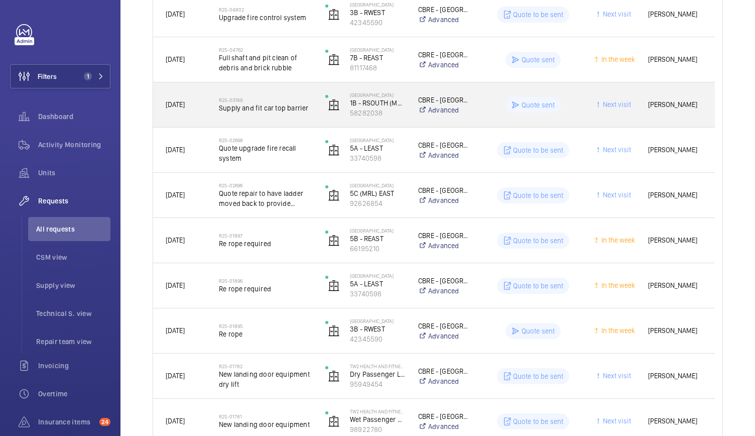
scroll to position [343, 0]
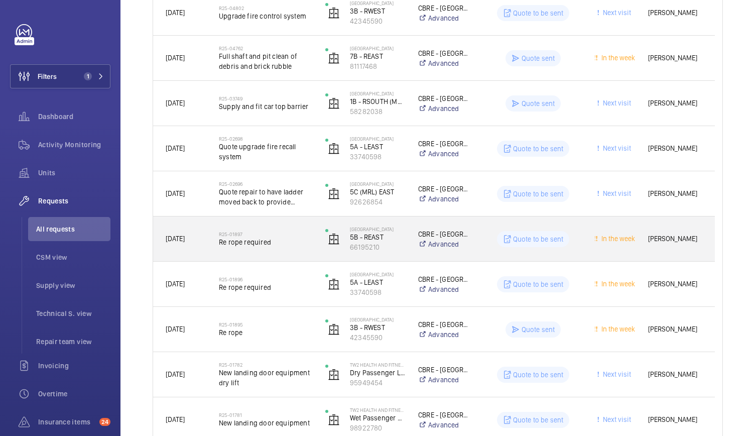
click at [291, 243] on span "Re rope required" at bounding box center [265, 242] width 93 height 10
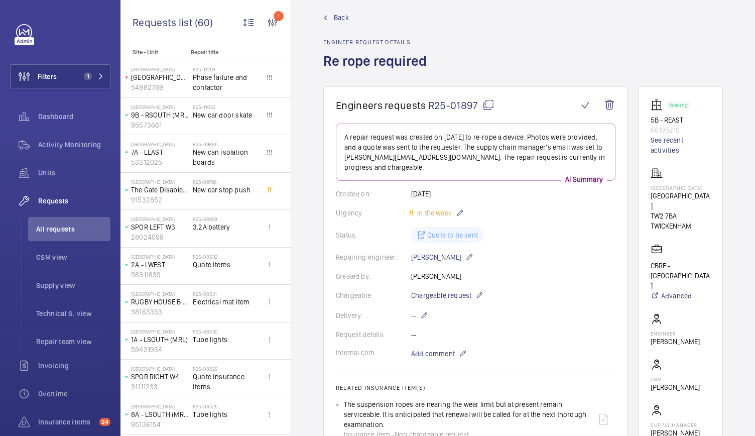
scroll to position [11, 0]
click at [341, 20] on span "Back" at bounding box center [341, 18] width 15 height 10
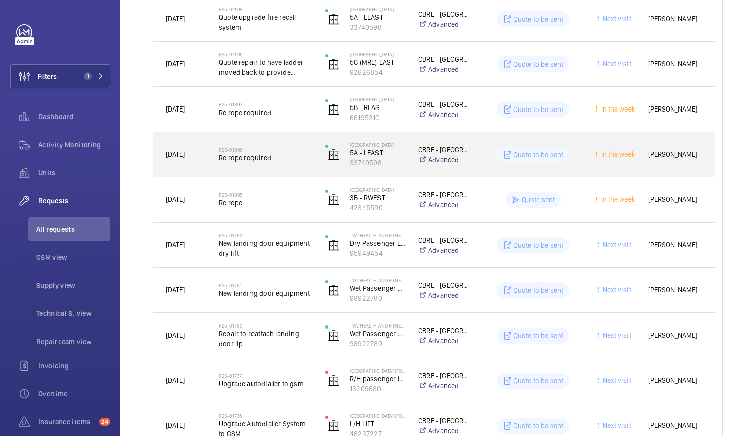
scroll to position [473, 0]
click at [283, 162] on div "R25-01896 Re rope required" at bounding box center [265, 154] width 93 height 29
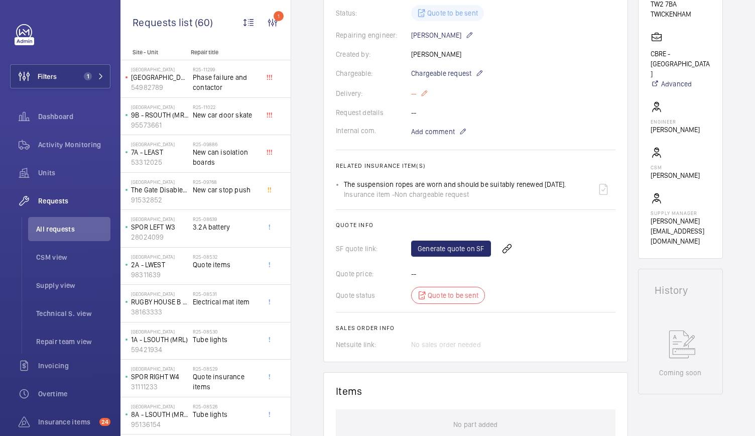
scroll to position [256, 0]
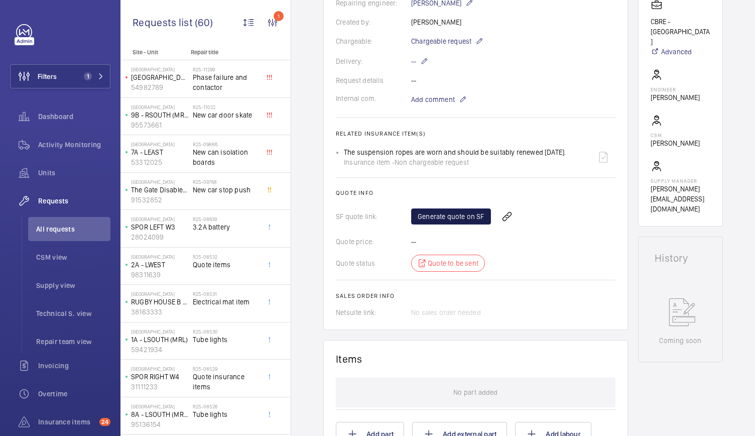
click at [460, 224] on link "Generate quote on SF" at bounding box center [451, 216] width 80 height 16
